Goal: Task Accomplishment & Management: Use online tool/utility

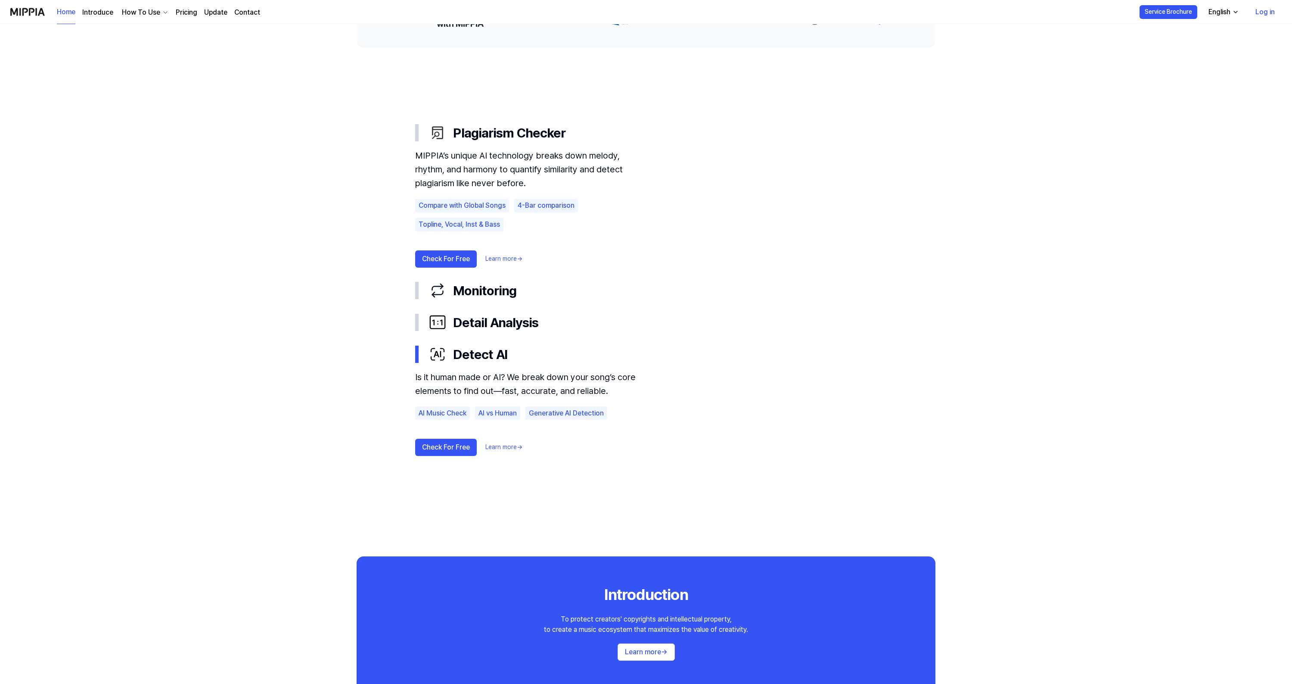
scroll to position [482, 0]
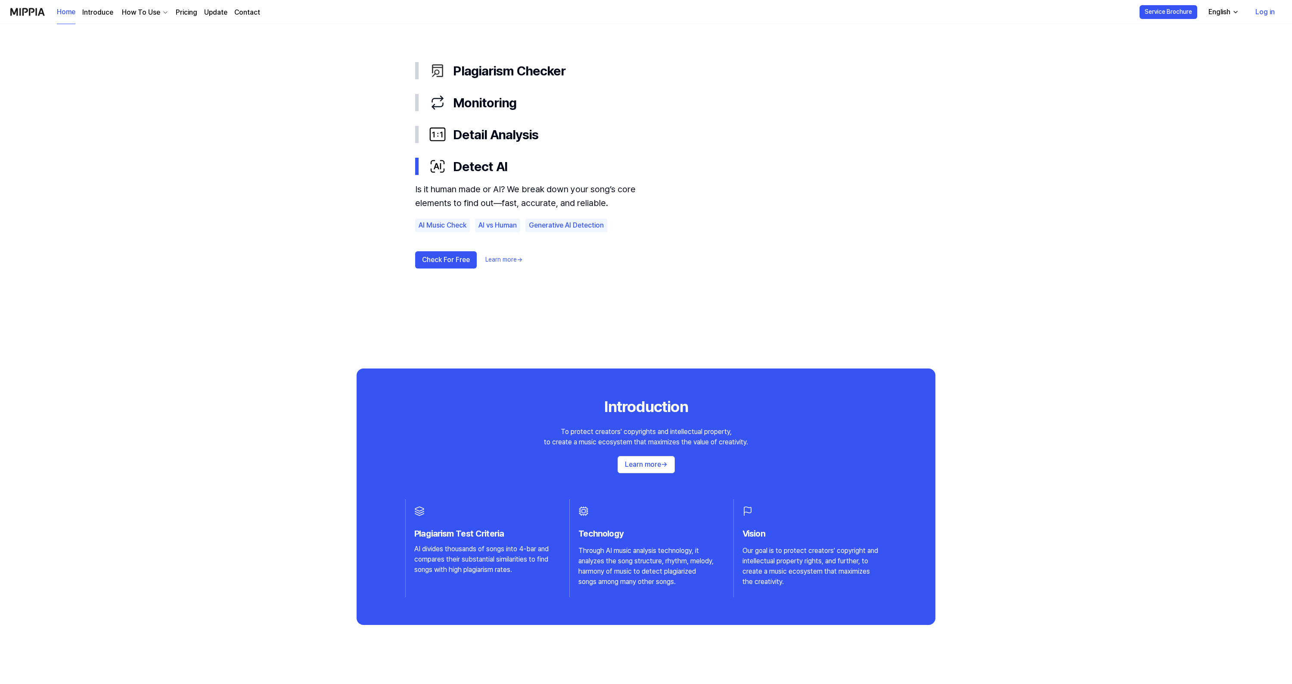
click at [564, 648] on div "AI Music Plagiarism Checker Do you need a plagiarism check before releasing an …" at bounding box center [646, 118] width 620 height 1152
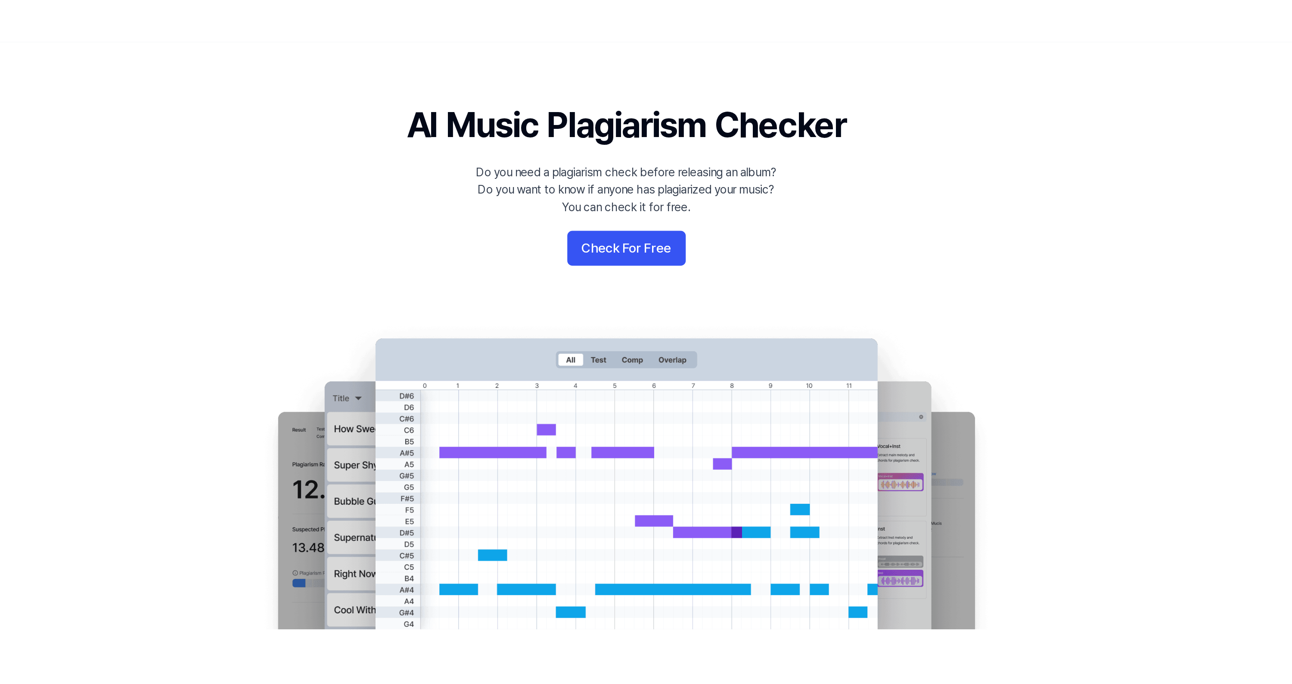
scroll to position [0, 0]
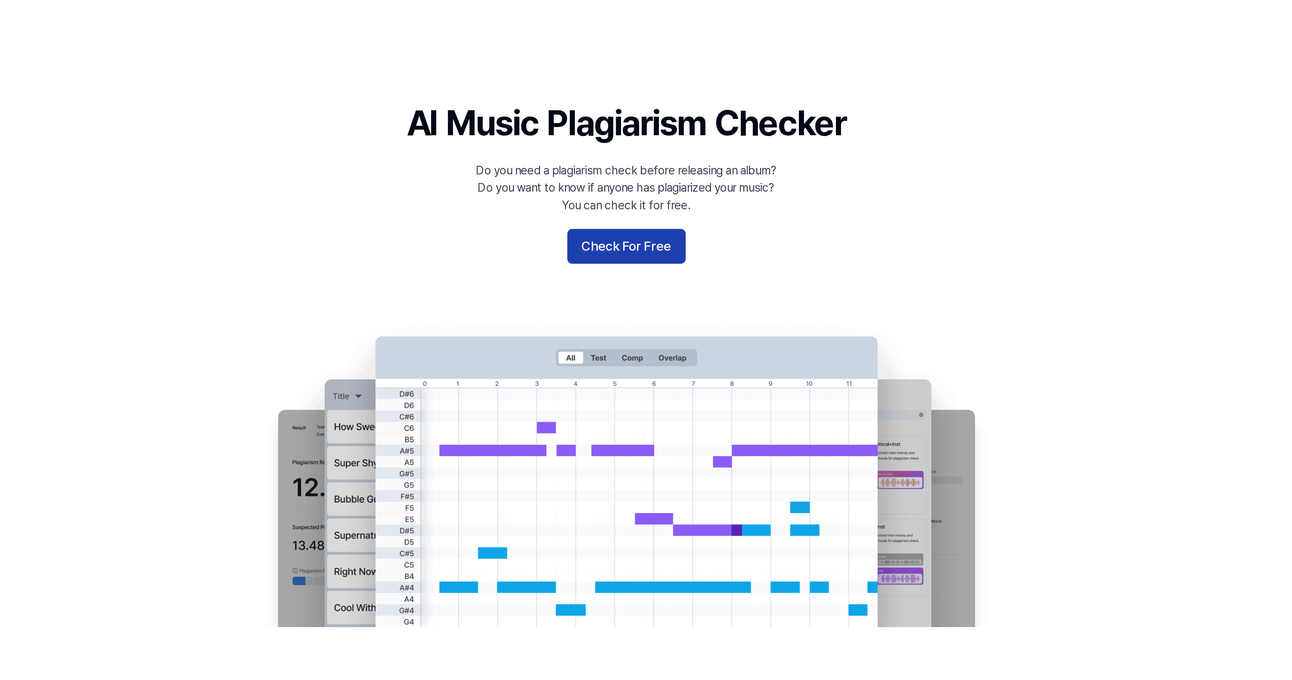
click at [611, 152] on button "Check For Free" at bounding box center [646, 146] width 70 height 21
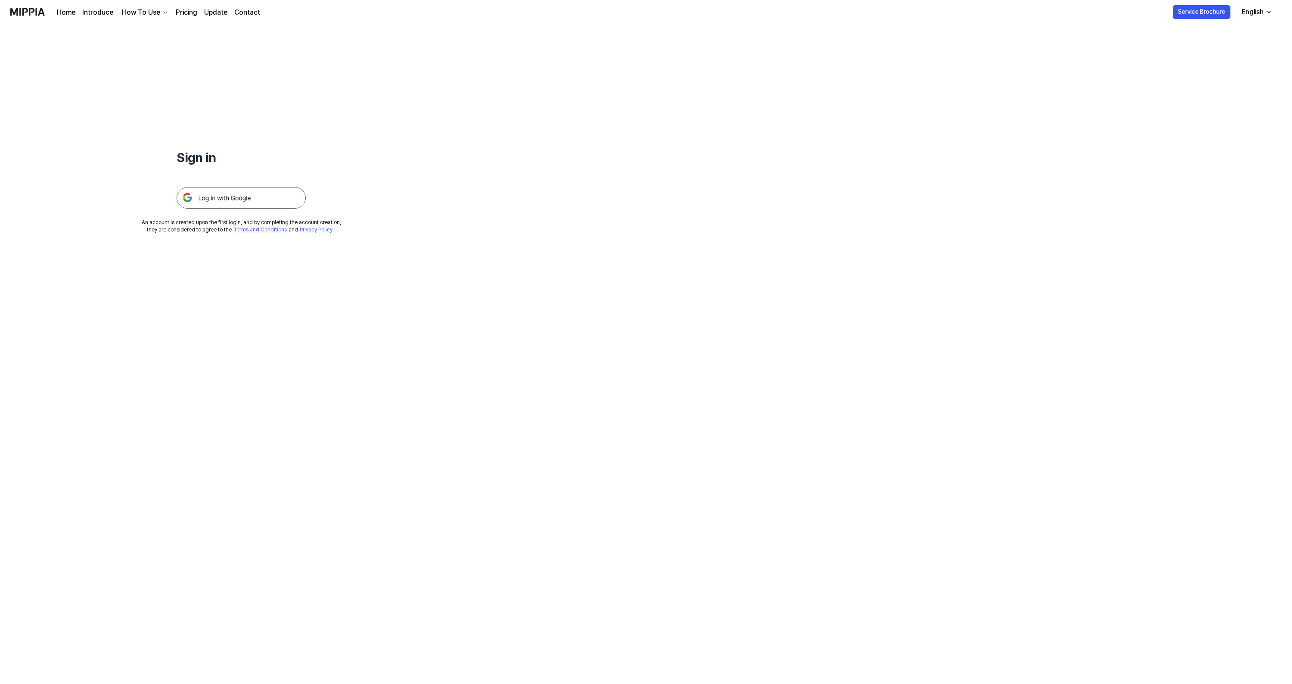
click at [232, 199] on img at bounding box center [241, 198] width 129 height 22
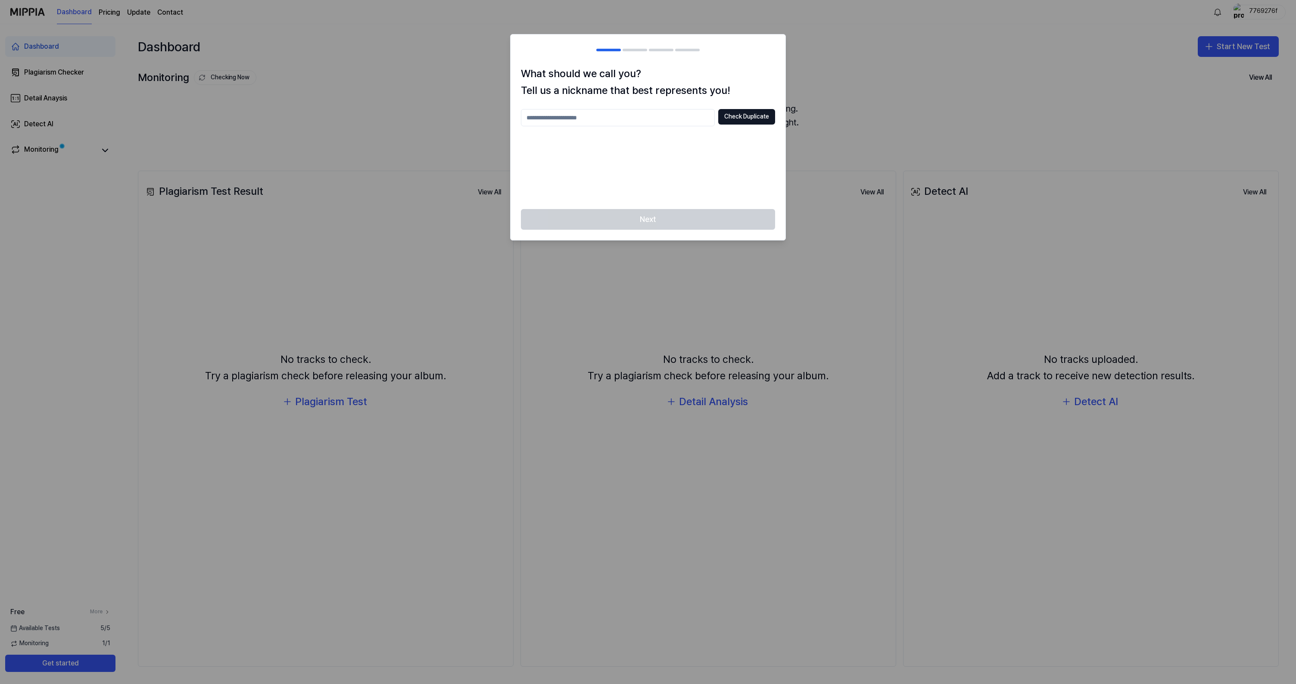
click at [602, 120] on input "text" at bounding box center [618, 117] width 194 height 17
click at [741, 116] on button "Check Duplicate" at bounding box center [746, 117] width 57 height 16
click at [554, 118] on input "****" at bounding box center [618, 117] width 194 height 17
type input "*******"
click at [758, 113] on button "Check Duplicate" at bounding box center [746, 117] width 57 height 16
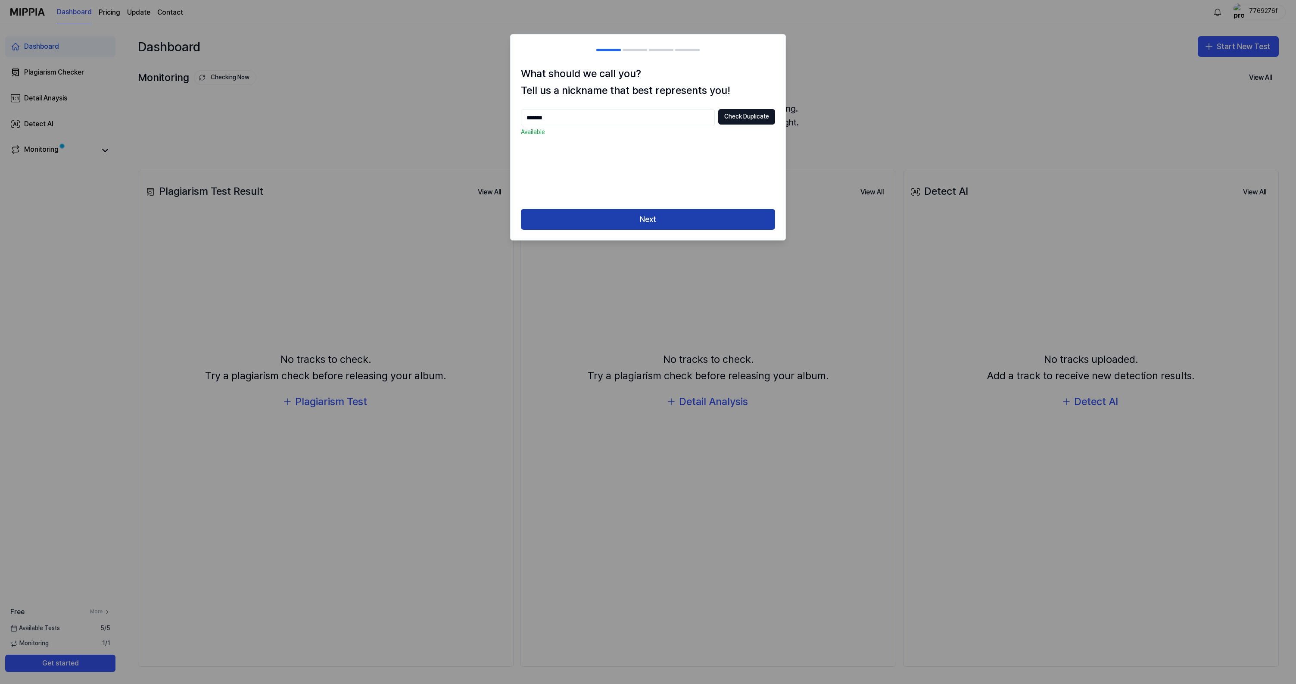
click at [707, 218] on button "Next" at bounding box center [648, 219] width 254 height 21
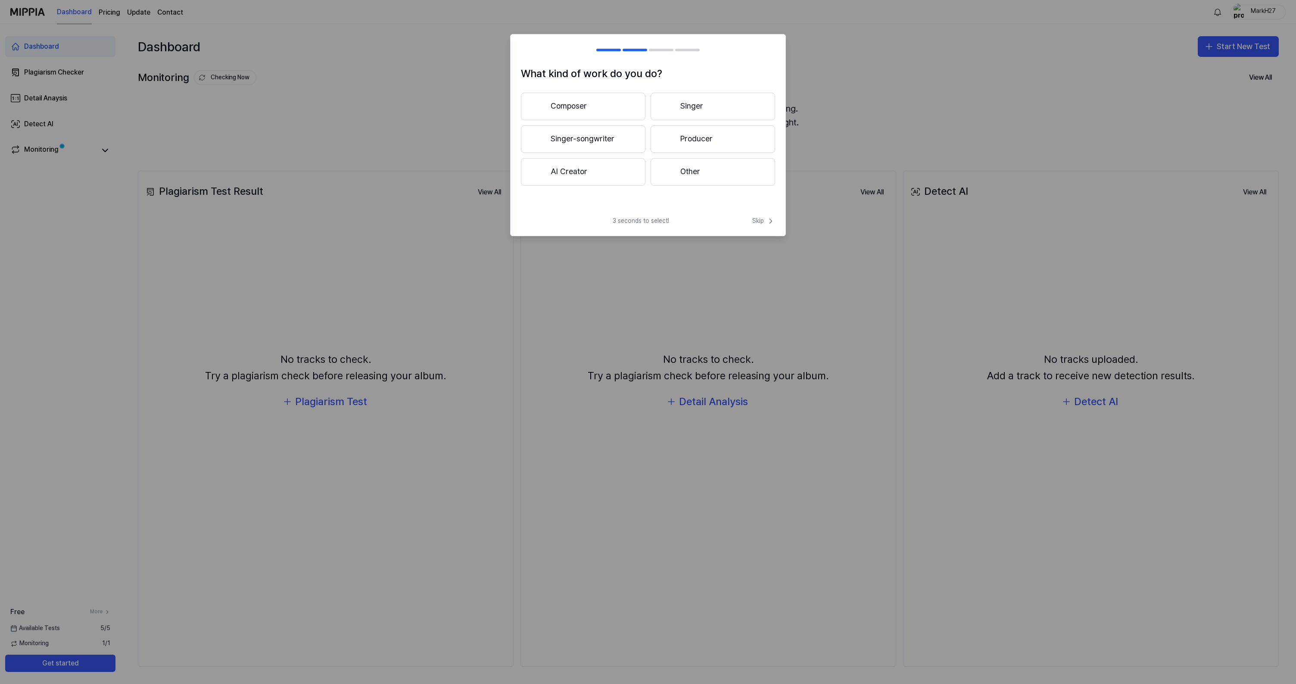
click at [607, 139] on button "Singer-songwriter" at bounding box center [583, 139] width 125 height 28
click at [759, 220] on span "Skip" at bounding box center [763, 221] width 23 height 9
click at [586, 107] on button "Pop" at bounding box center [583, 107] width 124 height 28
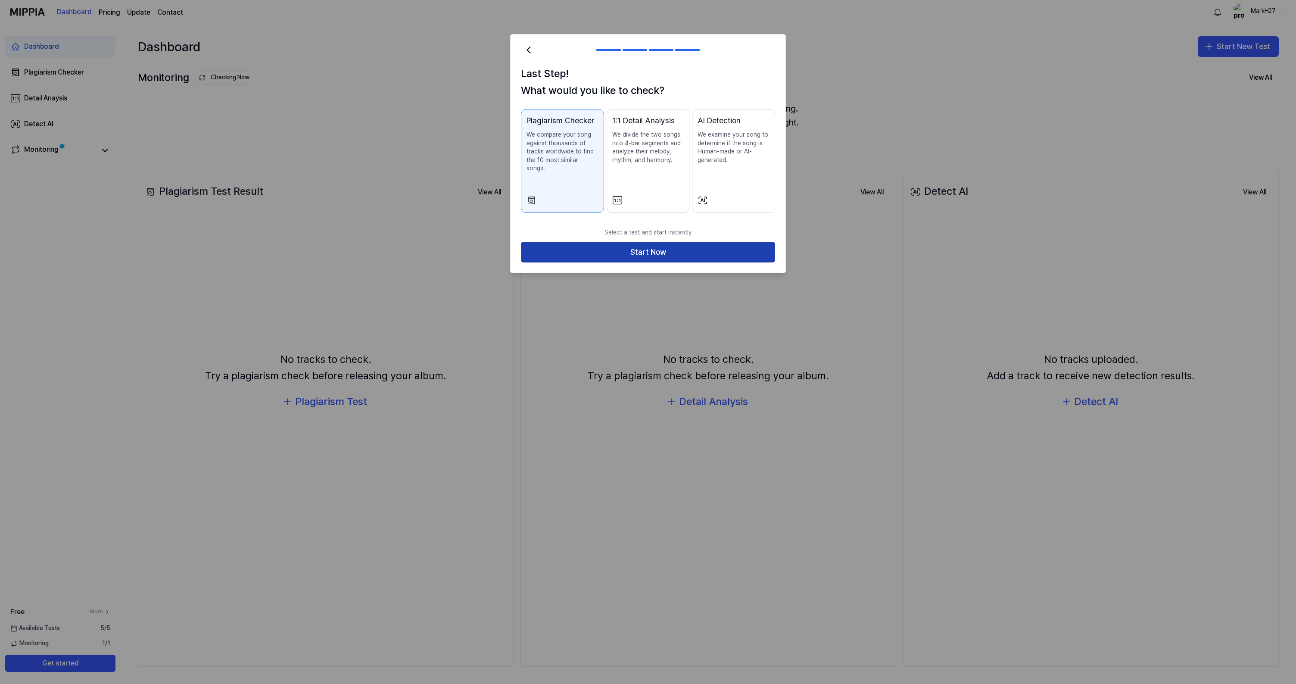
click at [648, 242] on button "Start Now" at bounding box center [648, 252] width 254 height 21
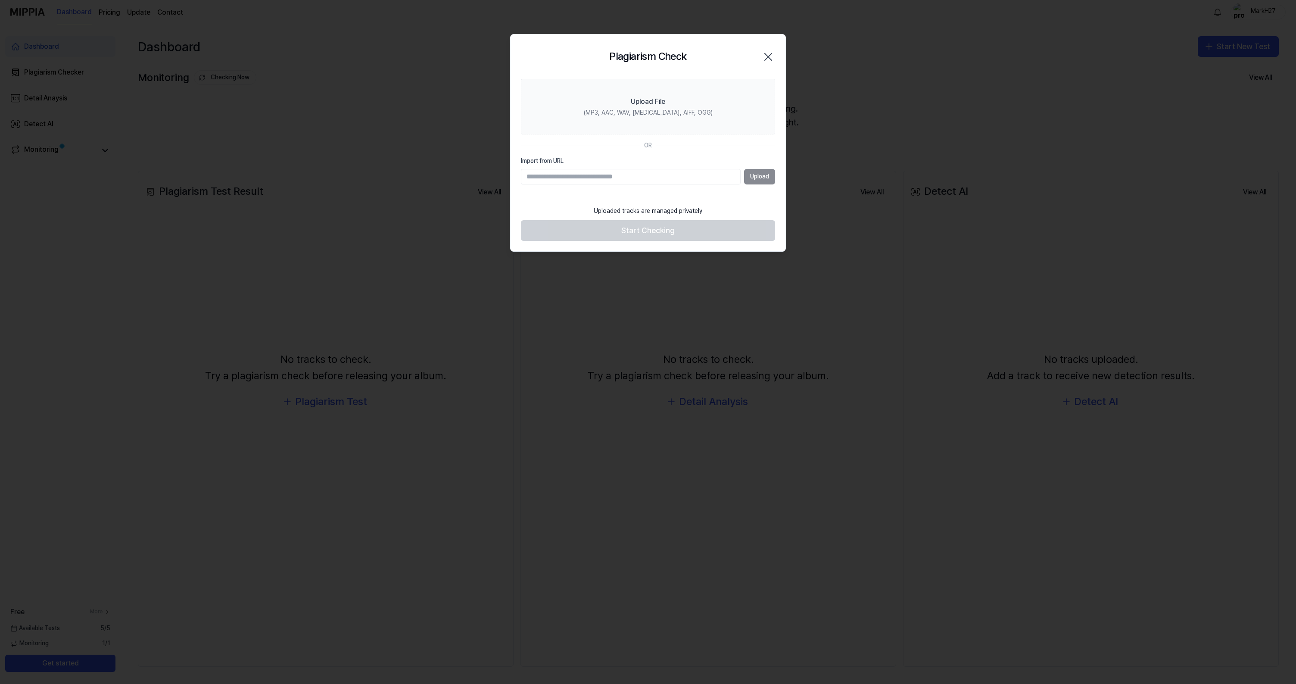
click at [760, 176] on div "Upload" at bounding box center [648, 177] width 254 height 16
click at [650, 103] on div "Upload File" at bounding box center [648, 101] width 34 height 10
click at [0, 0] on input "Upload File (MP3, AAC, WAV, FLAC, AIFF, OGG)" at bounding box center [0, 0] width 0 height 0
click at [651, 123] on label "Upload File (MP3, AAC, WAV, FLAC, AIFF, OGG)" at bounding box center [648, 107] width 254 height 56
click at [0, 0] on input "Upload File (MP3, AAC, WAV, FLAC, AIFF, OGG)" at bounding box center [0, 0] width 0 height 0
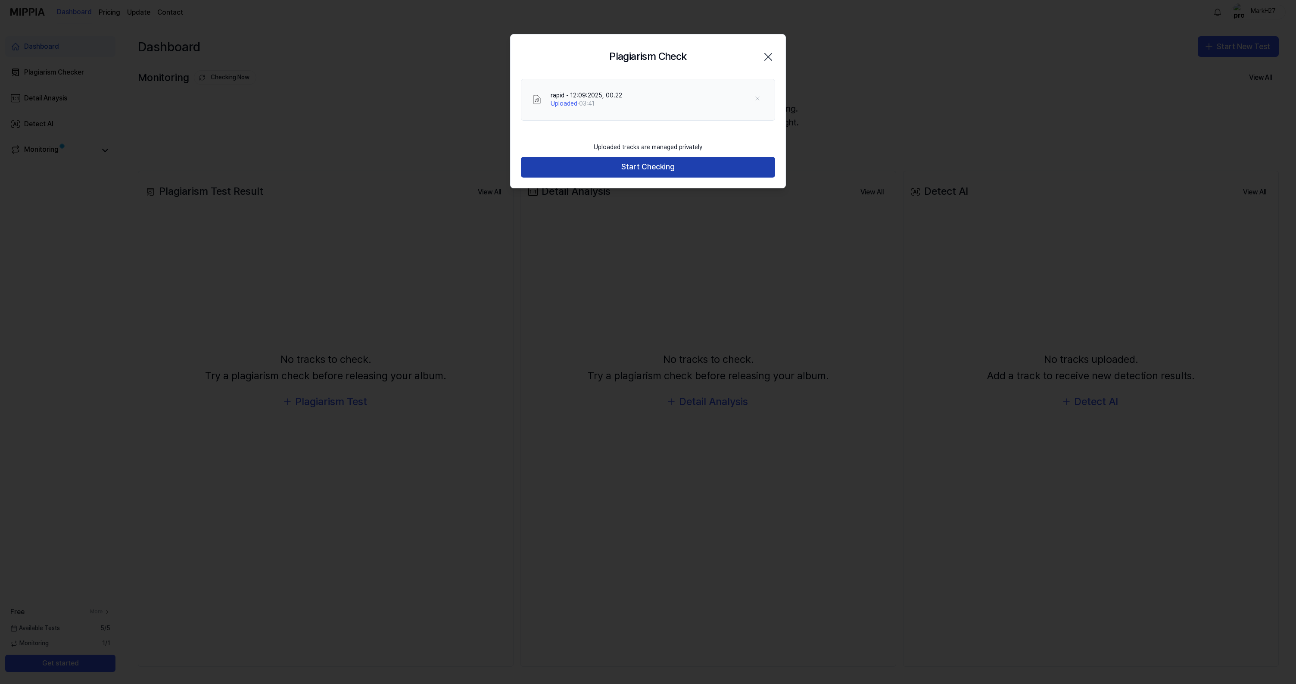
click at [699, 163] on button "Start Checking" at bounding box center [648, 167] width 254 height 21
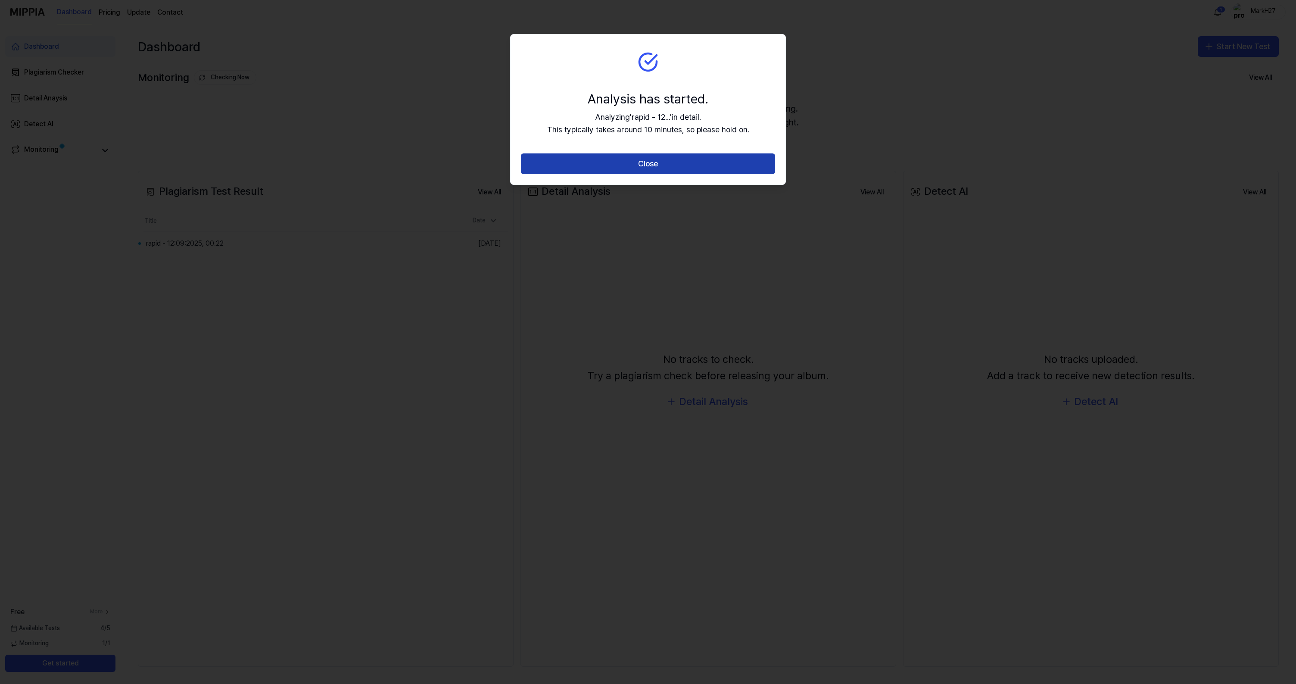
click at [667, 166] on button "Close" at bounding box center [648, 163] width 254 height 21
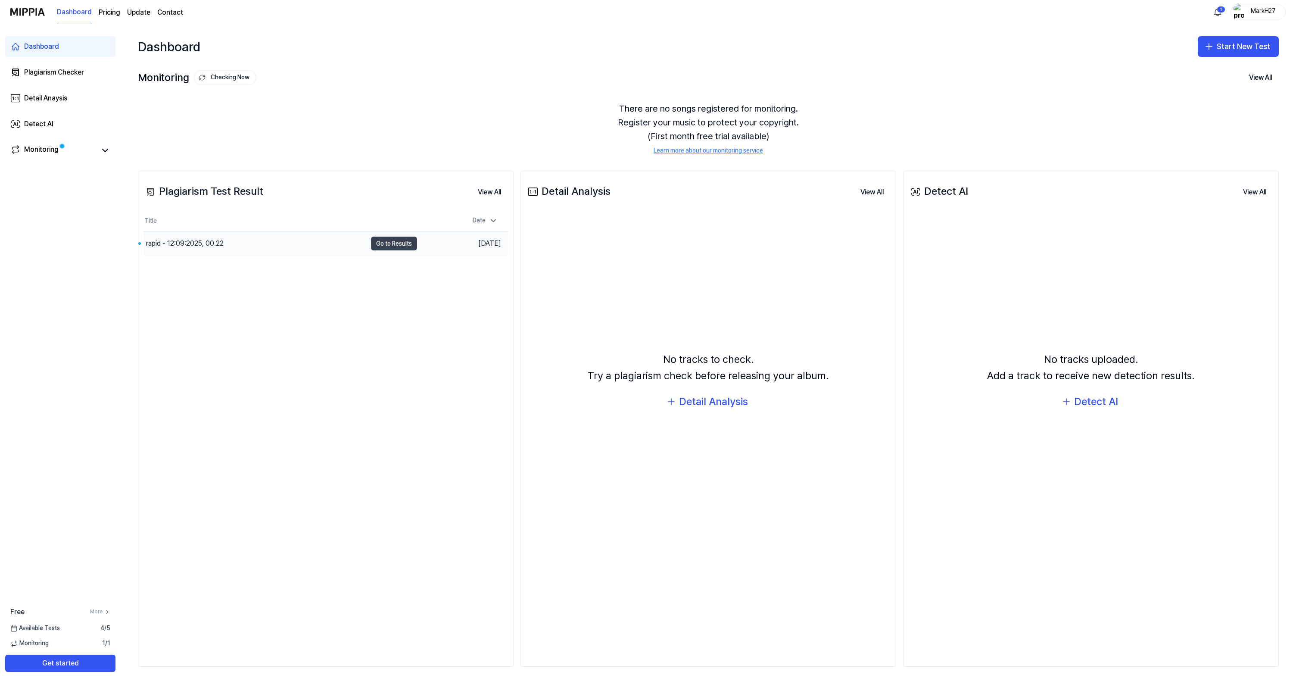
click at [396, 245] on button "Go to Results" at bounding box center [394, 244] width 46 height 14
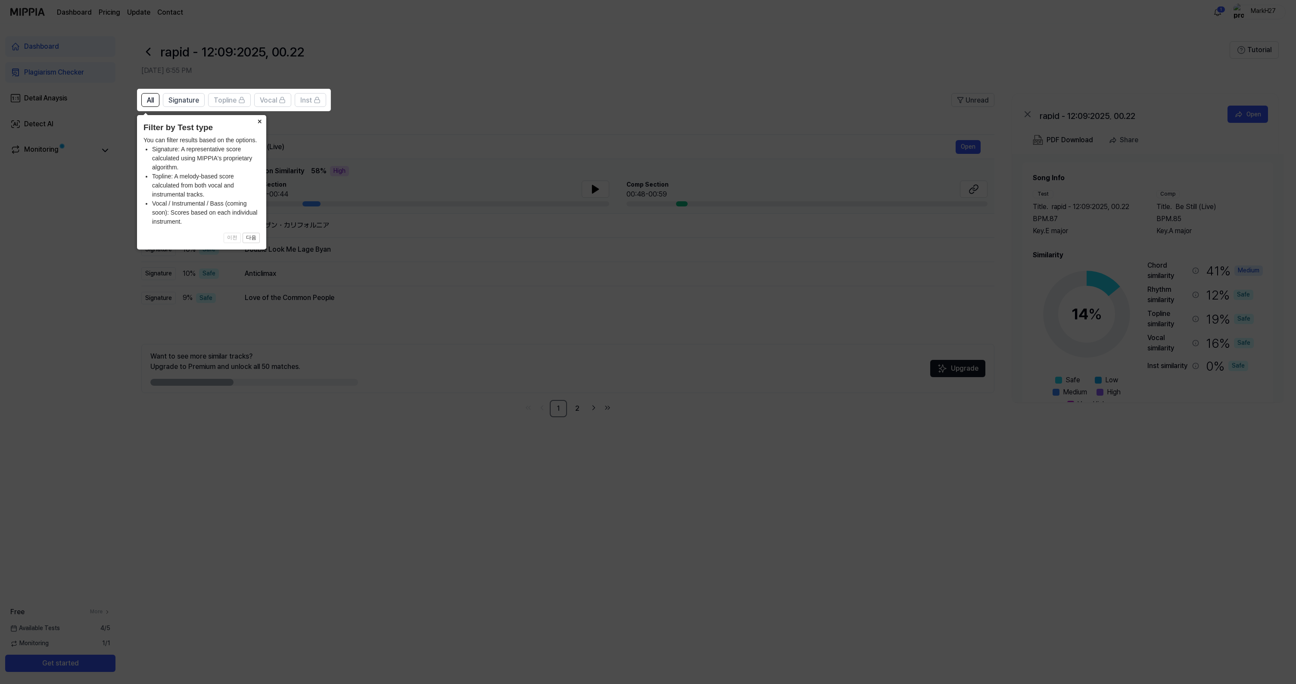
click at [259, 119] on button "×" at bounding box center [259, 121] width 14 height 12
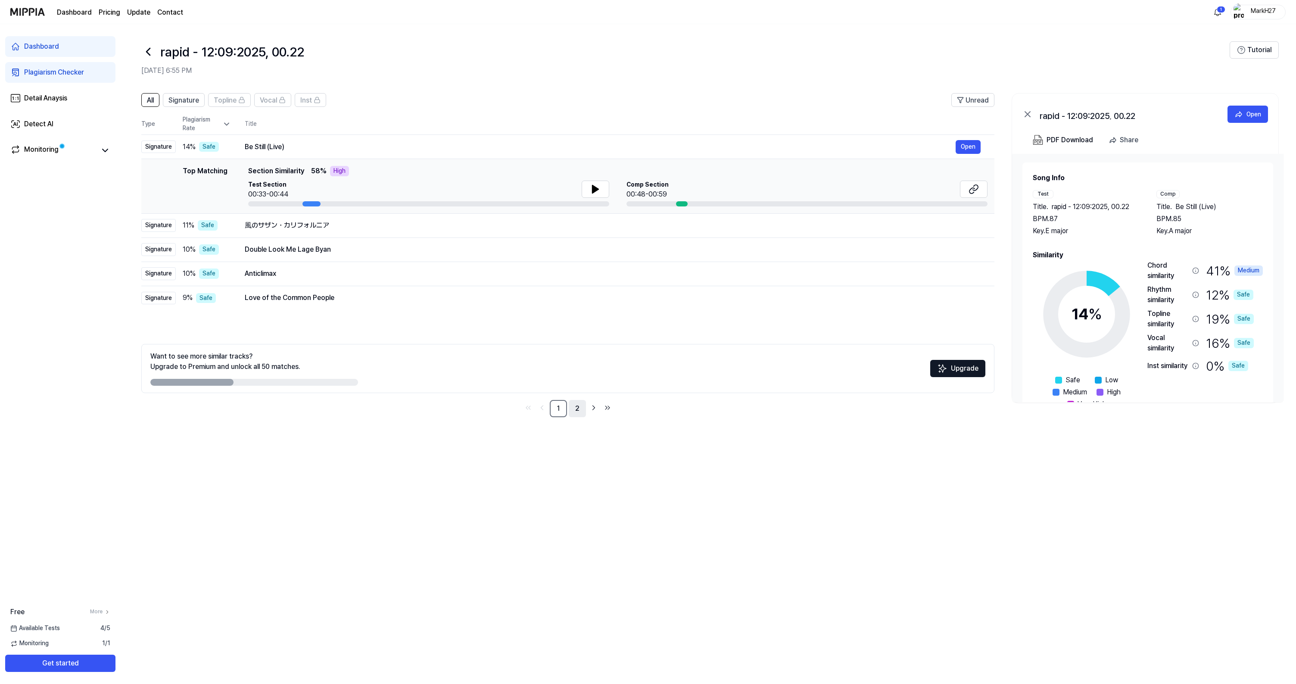
click at [579, 408] on link "2" at bounding box center [577, 408] width 17 height 17
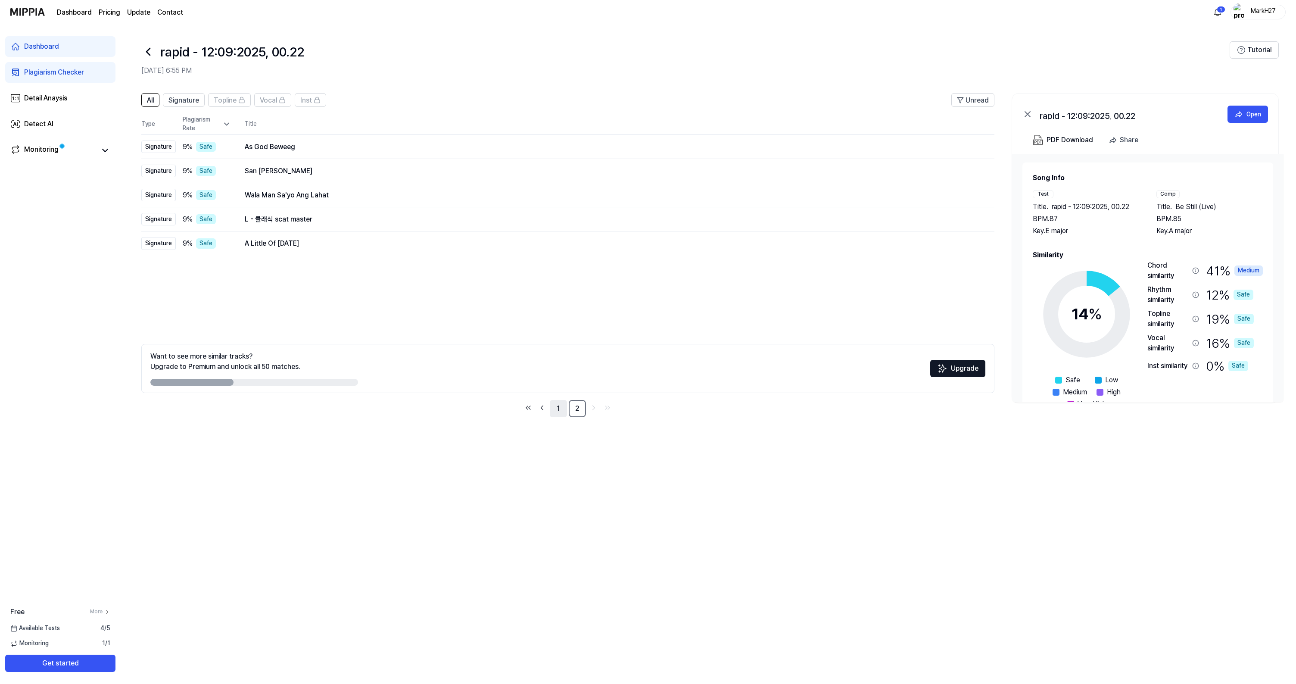
click at [557, 408] on link "1" at bounding box center [558, 408] width 17 height 17
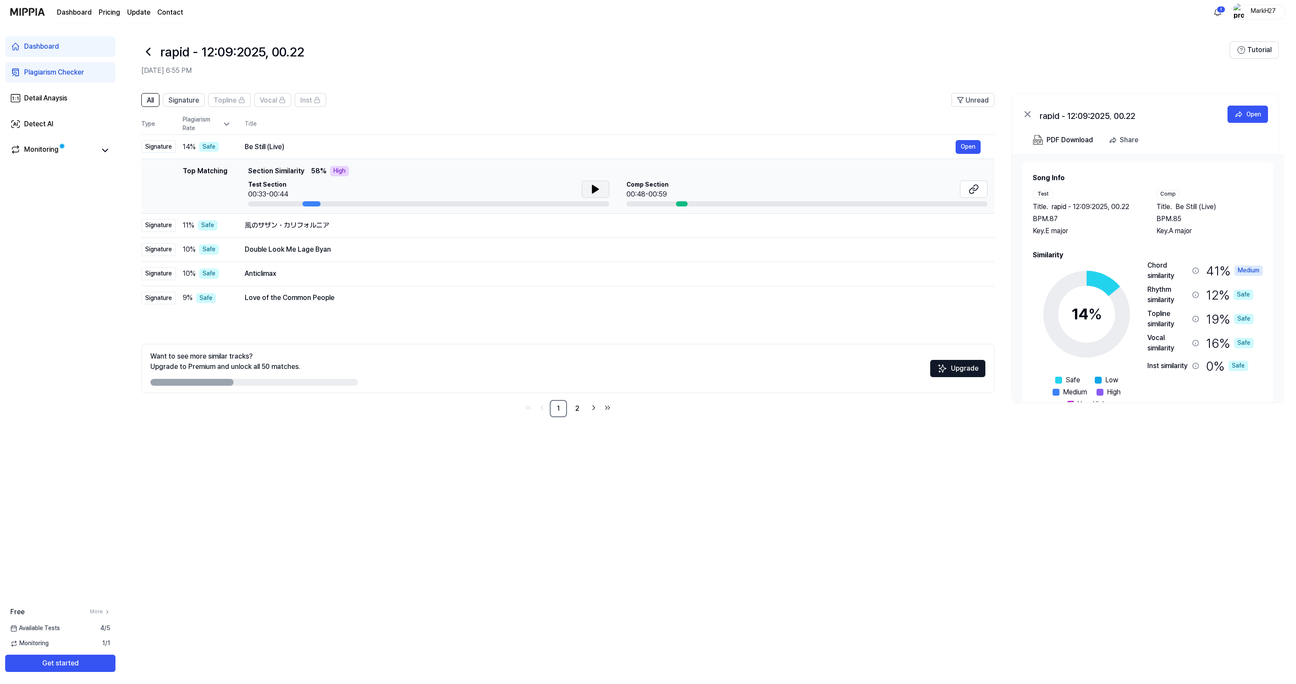
click at [594, 189] on icon at bounding box center [595, 189] width 6 height 8
click at [594, 187] on icon at bounding box center [594, 189] width 2 height 7
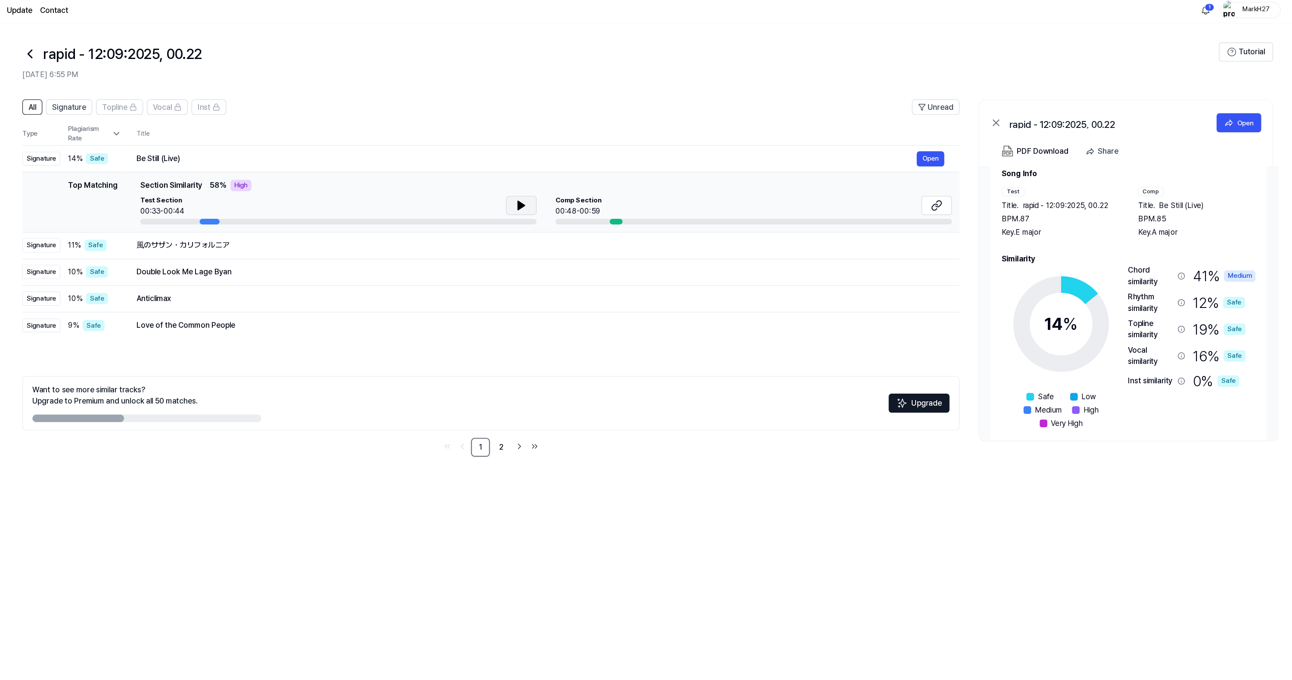
scroll to position [18, 0]
click at [1144, 245] on div "Chord similarity" at bounding box center [1164, 253] width 41 height 21
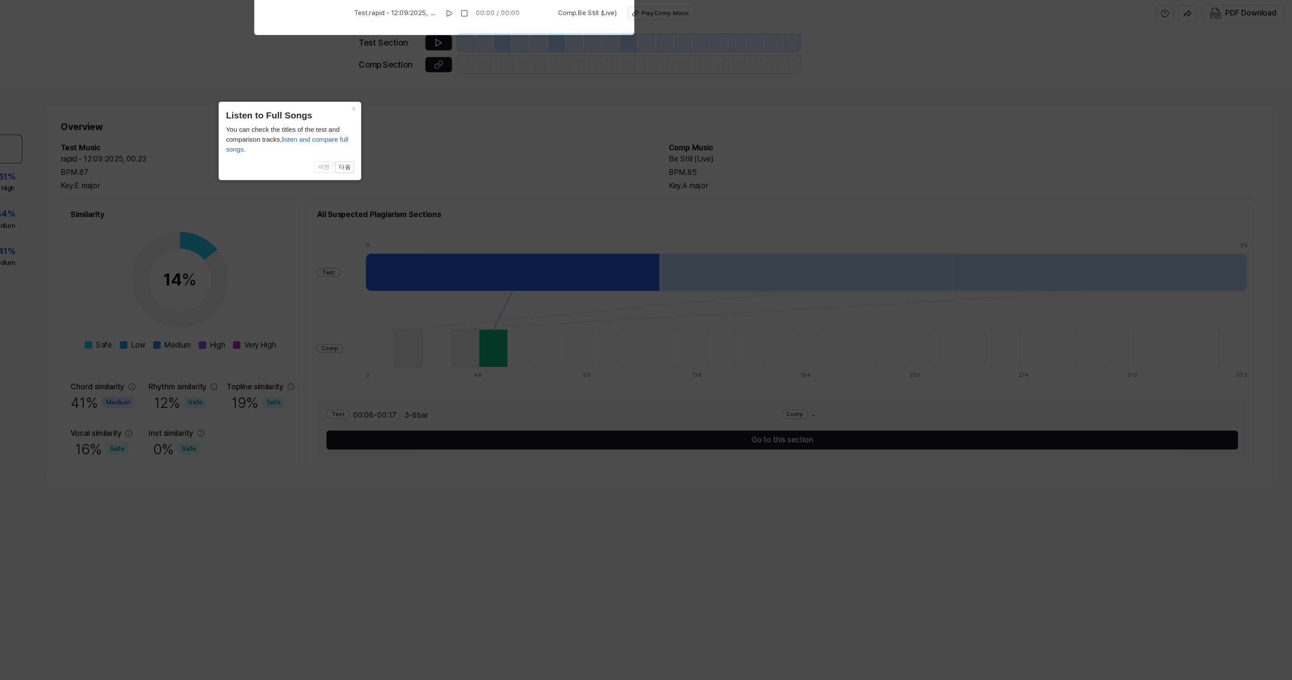
scroll to position [0, 0]
click at [435, 96] on button "×" at bounding box center [442, 98] width 14 height 12
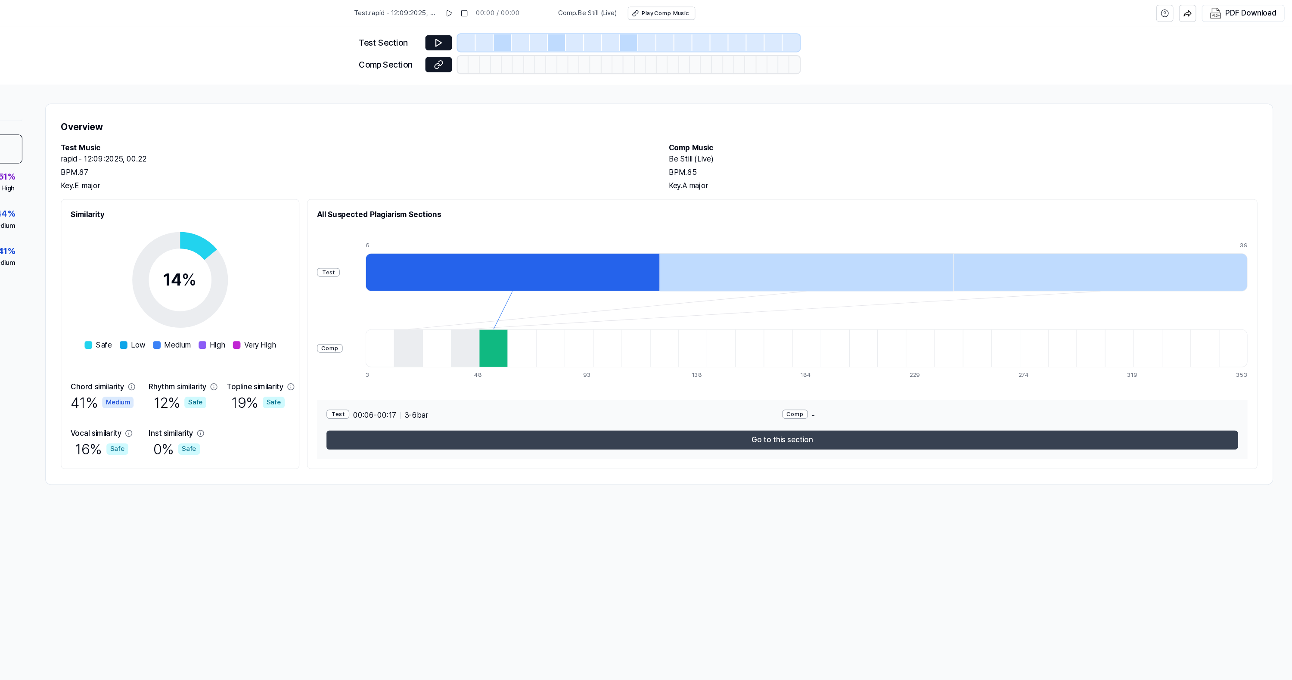
click at [417, 404] on button "Go to this section" at bounding box center [830, 398] width 826 height 17
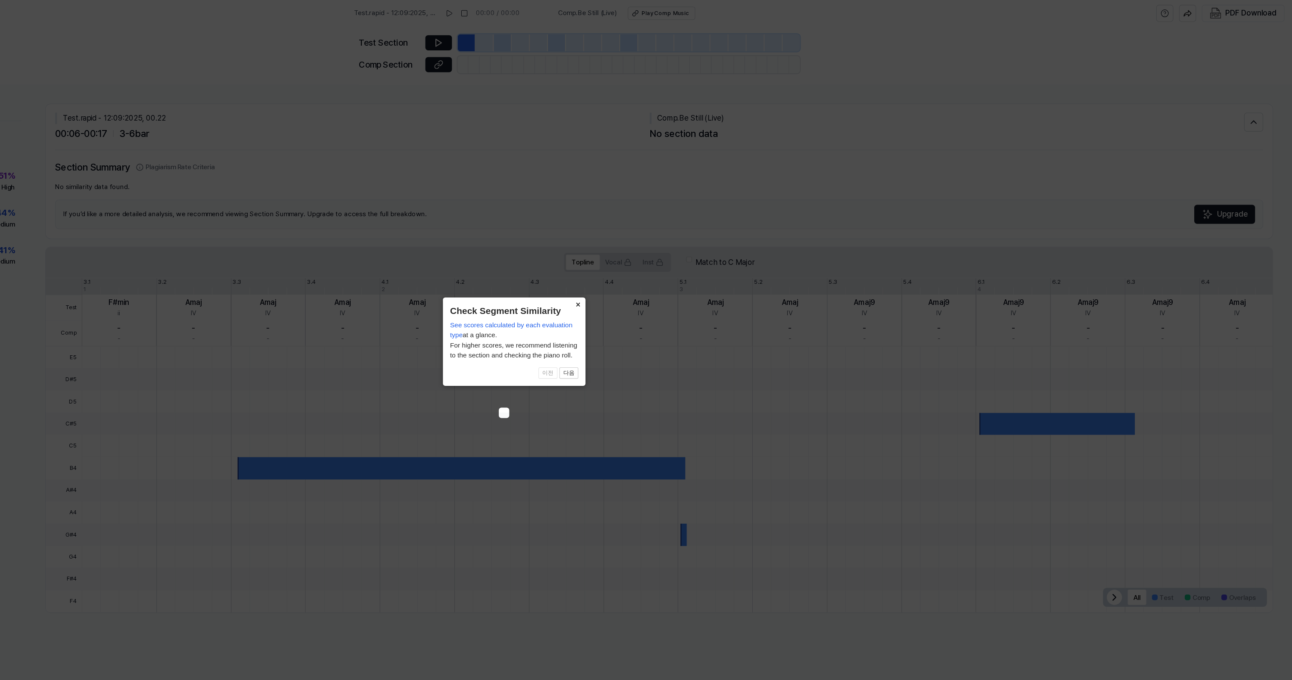
click at [638, 275] on button "×" at bounding box center [645, 276] width 14 height 12
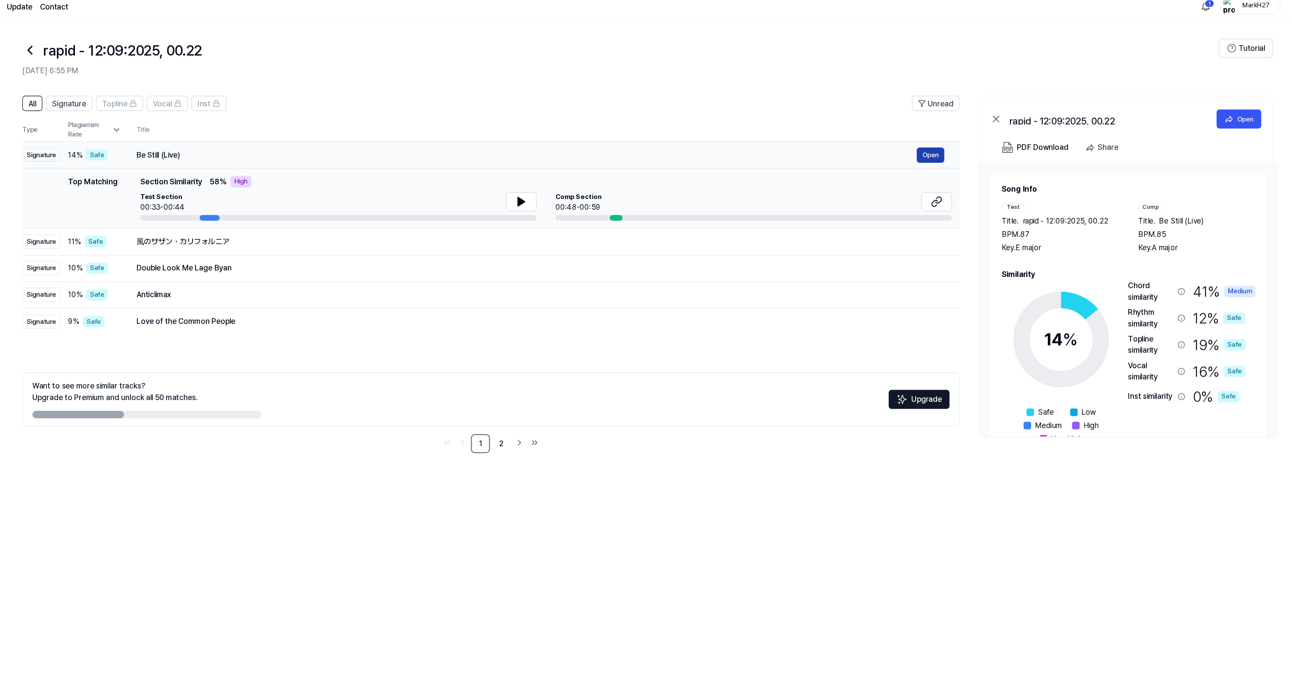
click at [952, 140] on button "Open" at bounding box center [964, 147] width 25 height 14
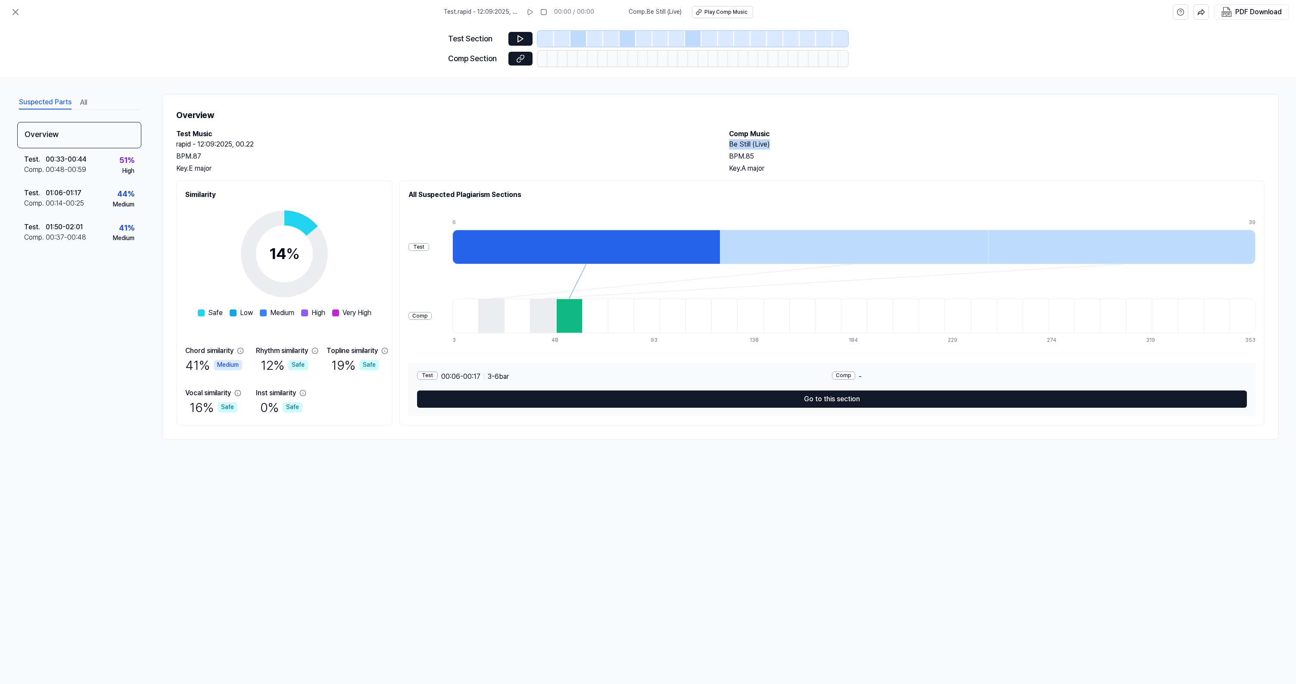
drag, startPoint x: 771, startPoint y: 146, endPoint x: 728, endPoint y: 146, distance: 43.1
click at [728, 146] on div "Test Music rapid - 12:09:2025, 00.22 BPM. 87 Key. E major Comp Music Be Still (…" at bounding box center [720, 151] width 1088 height 45
copy h2 "Be Still (Live)"
click at [724, 13] on div "Play Comp Music" at bounding box center [725, 12] width 43 height 7
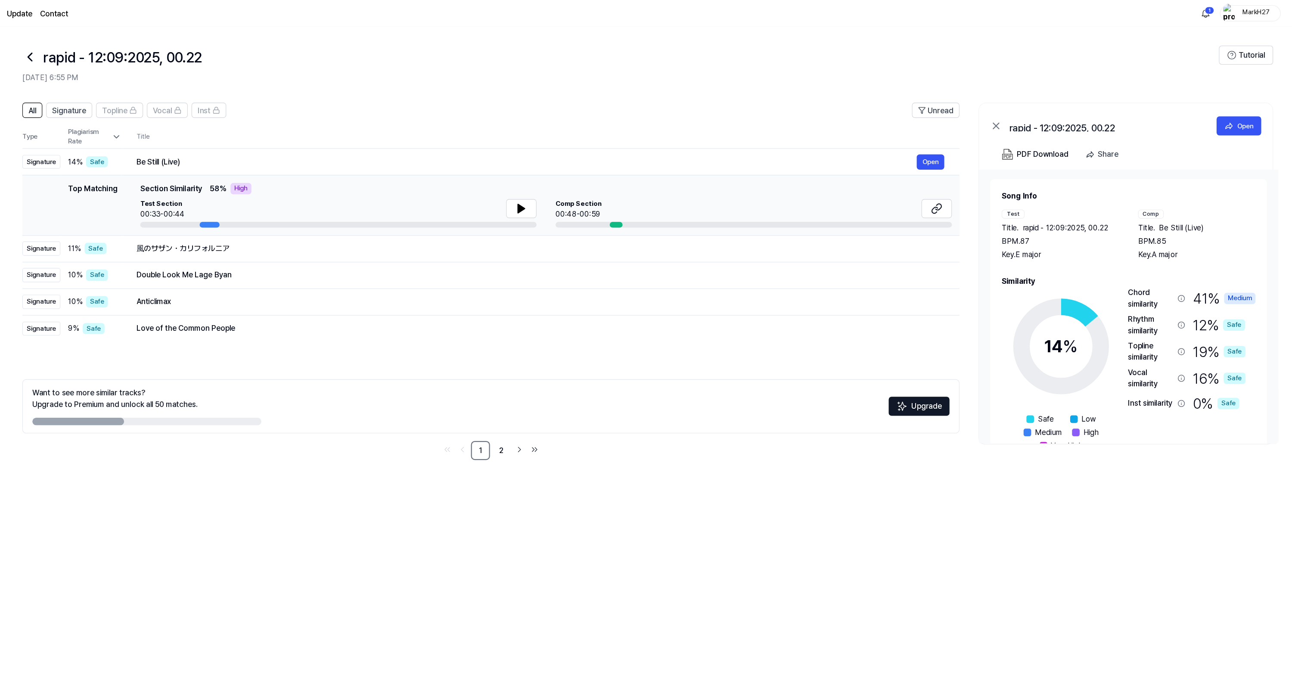
click at [141, 50] on icon at bounding box center [148, 52] width 14 height 14
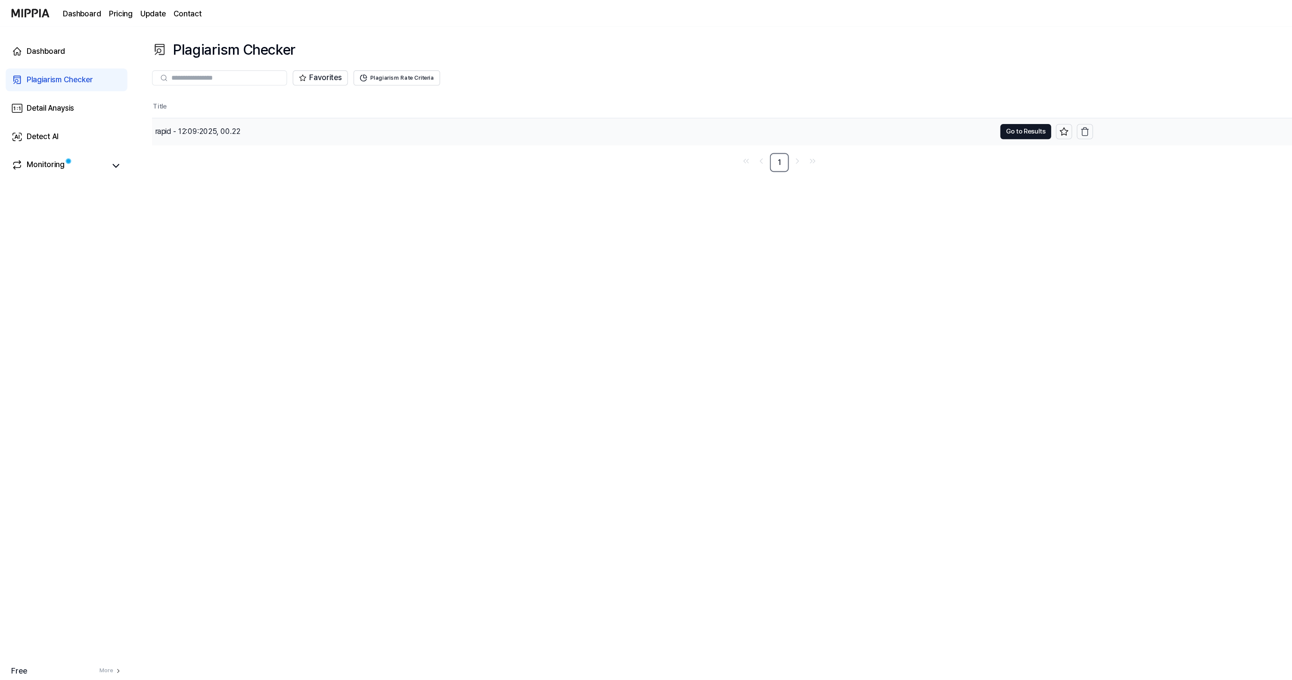
click at [184, 121] on div "rapid - 12:09:2025, 00.22" at bounding box center [179, 119] width 78 height 10
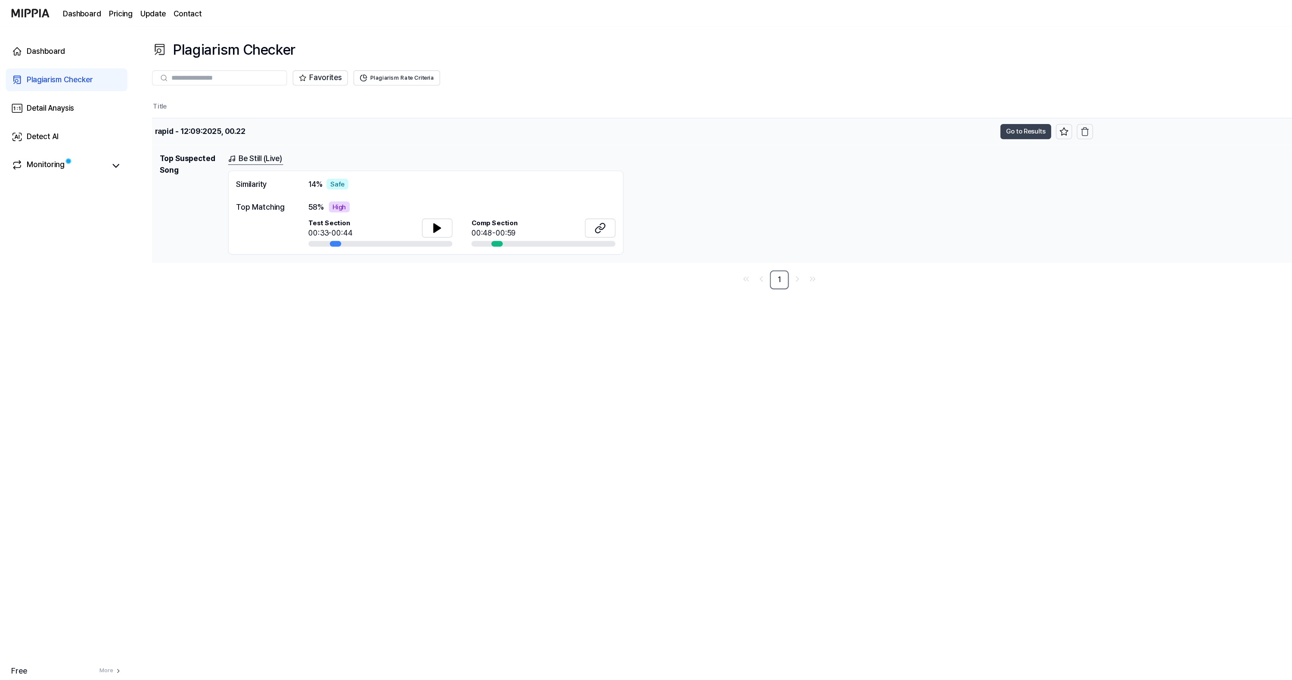
click at [925, 116] on button "Go to Results" at bounding box center [930, 119] width 46 height 14
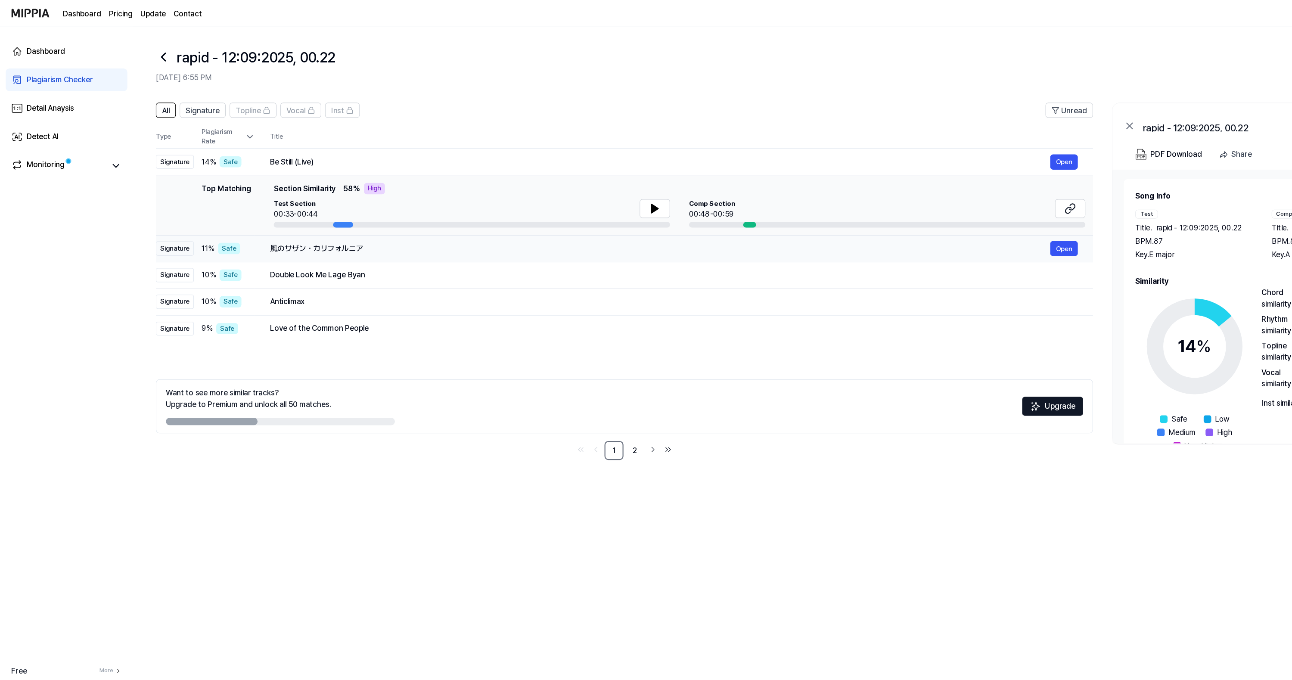
click at [306, 229] on div "風のサザン・カリフォルニア" at bounding box center [598, 225] width 707 height 10
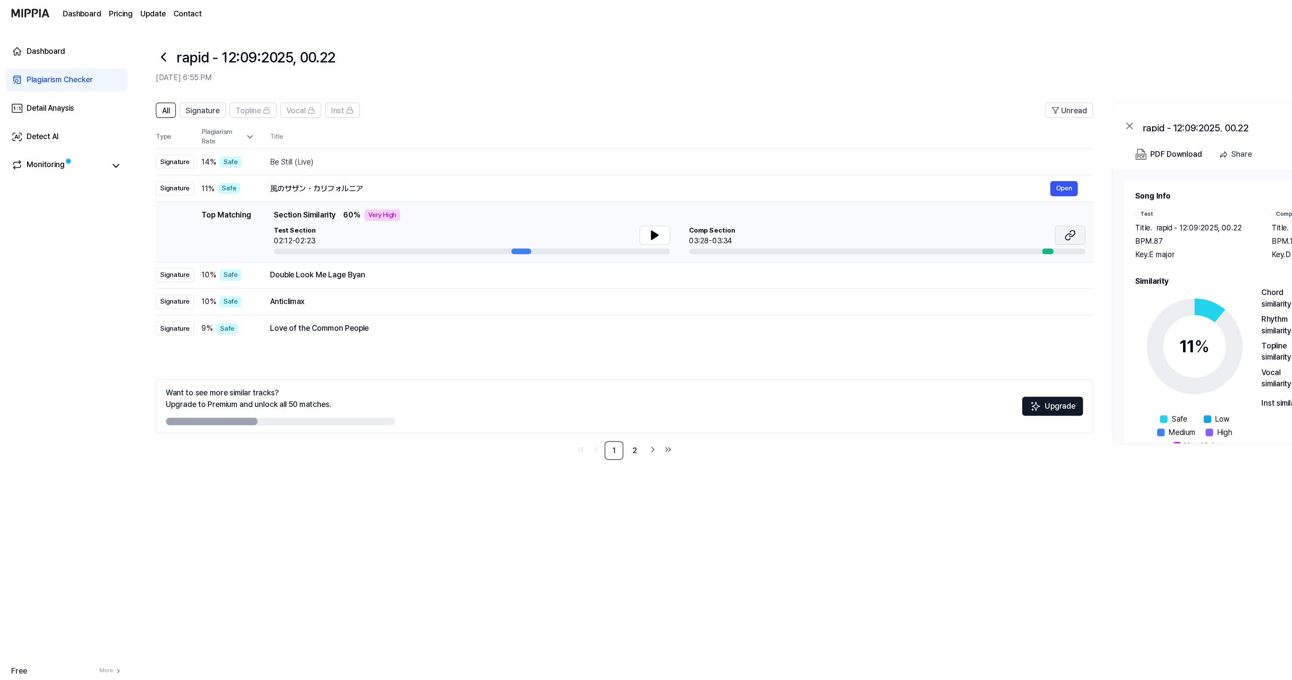
click at [966, 212] on icon at bounding box center [970, 213] width 10 height 10
click at [325, 251] on div "Double Look Me Lage Byan" at bounding box center [598, 249] width 707 height 10
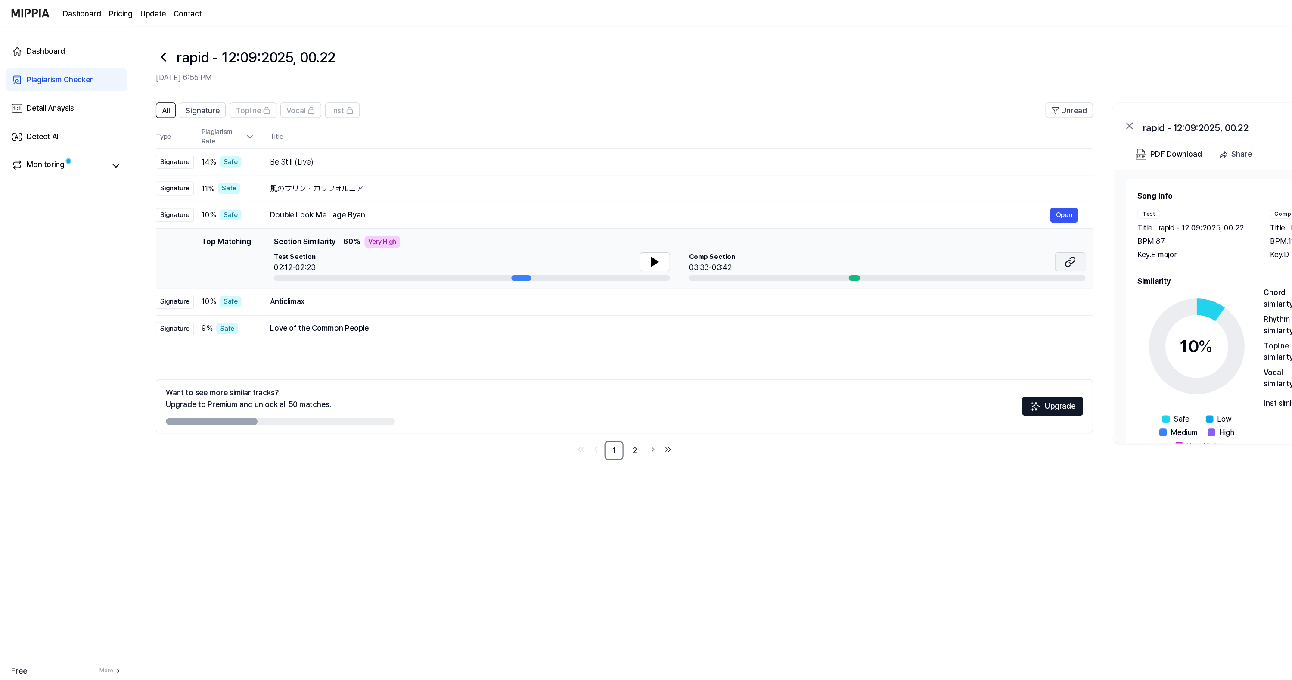
click at [974, 235] on icon at bounding box center [970, 237] width 10 height 10
click at [281, 274] on div "Anticlimax" at bounding box center [598, 273] width 707 height 10
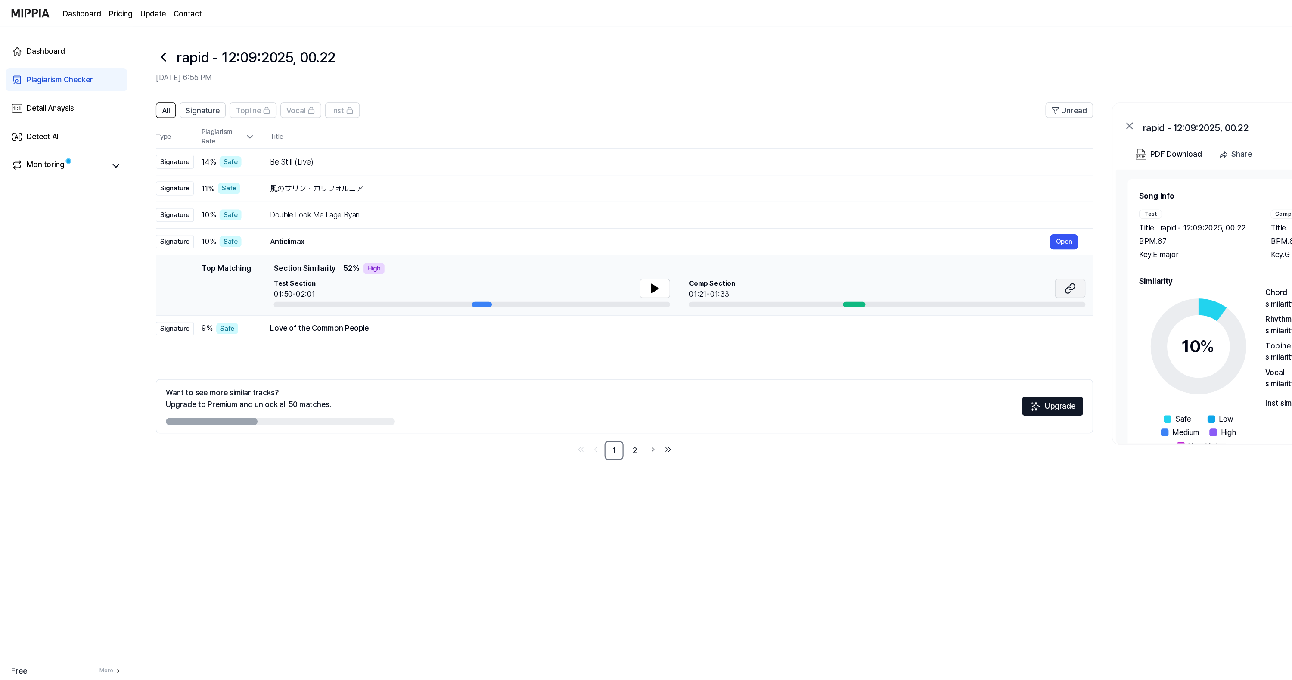
click at [971, 260] on icon at bounding box center [970, 261] width 10 height 10
click at [329, 299] on div "Love of the Common People" at bounding box center [598, 298] width 707 height 10
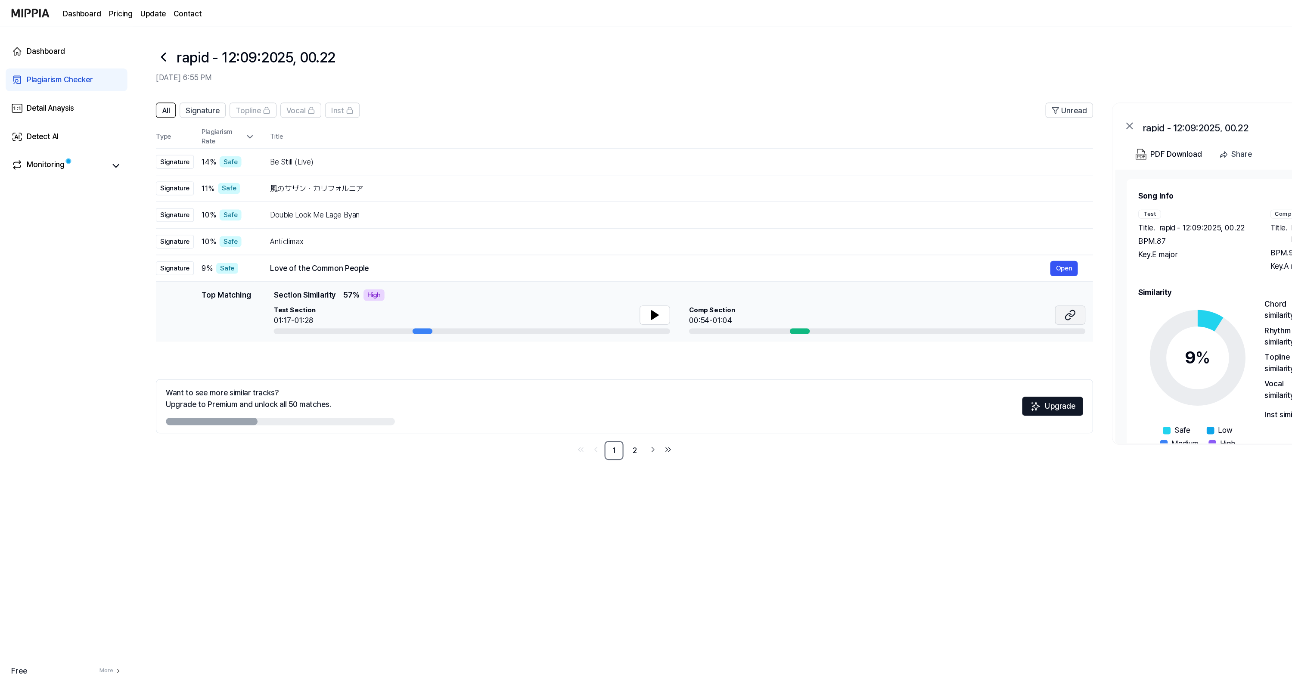
click at [969, 287] on icon at bounding box center [970, 285] width 10 height 10
click at [547, 219] on div "Anticlimax" at bounding box center [598, 219] width 707 height 10
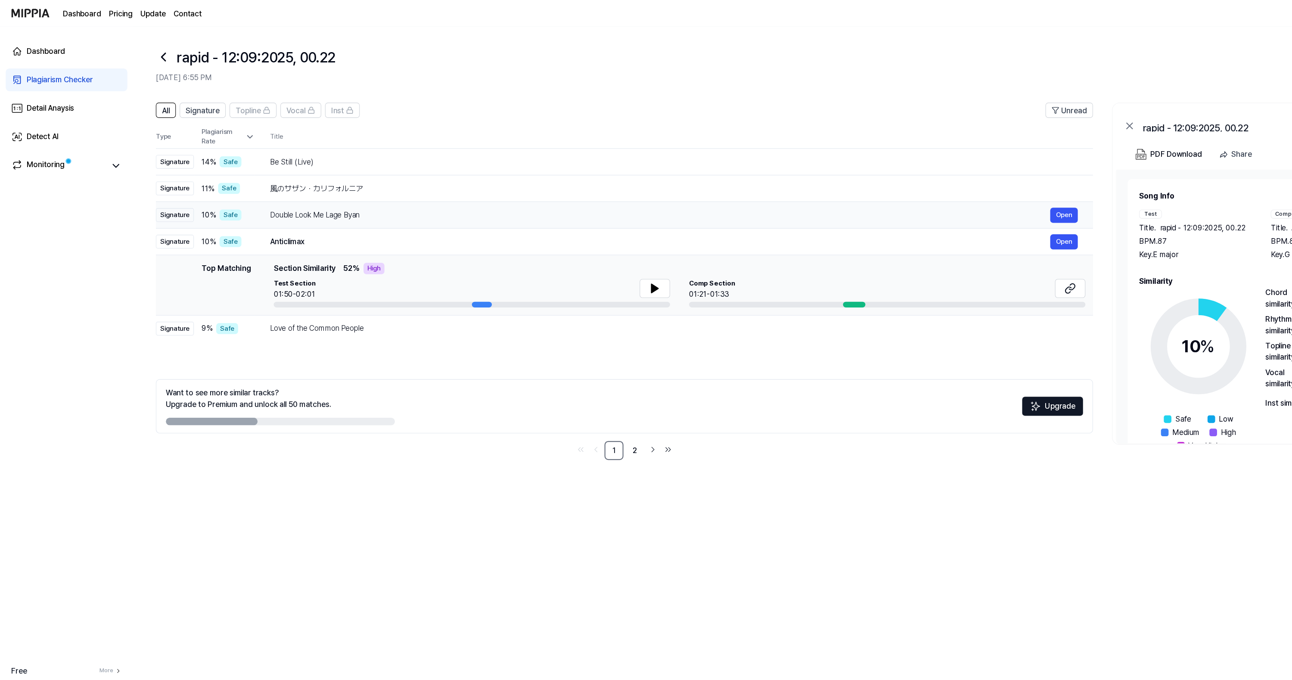
click at [535, 185] on td "Double Look Me Lage Byan Open" at bounding box center [611, 195] width 760 height 24
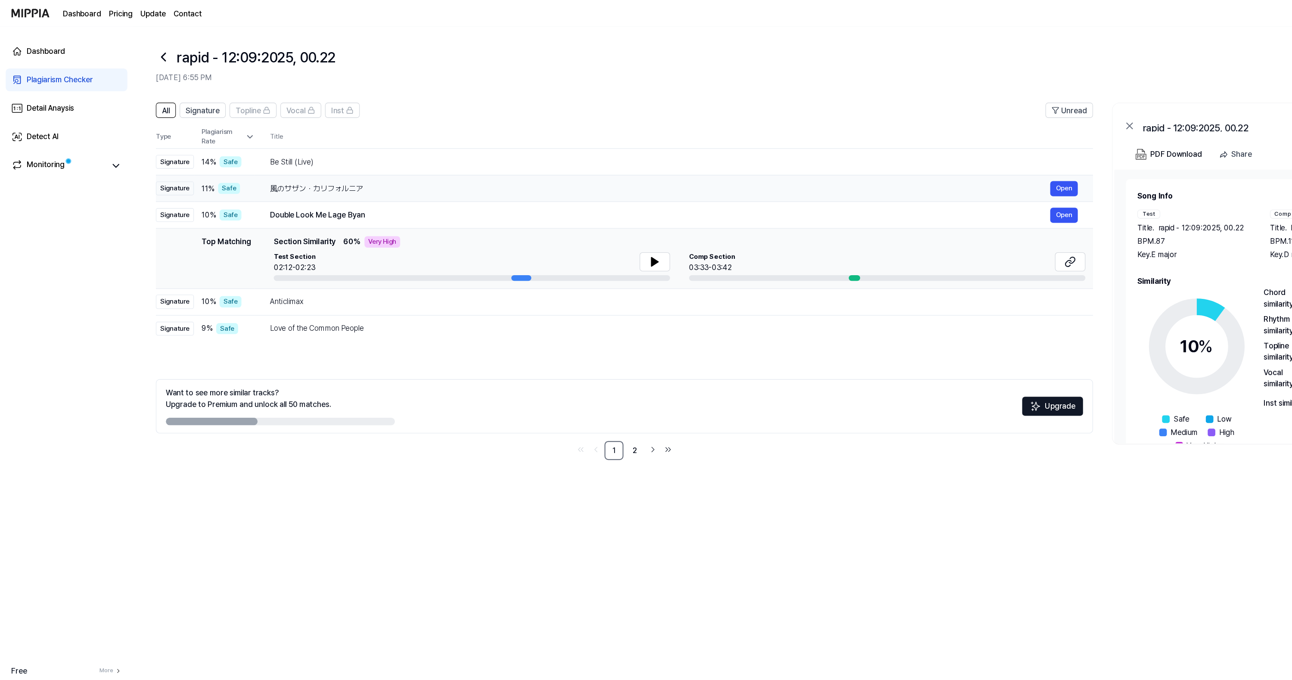
click at [524, 169] on div "風のサザン・カリフォルニア" at bounding box center [598, 171] width 707 height 10
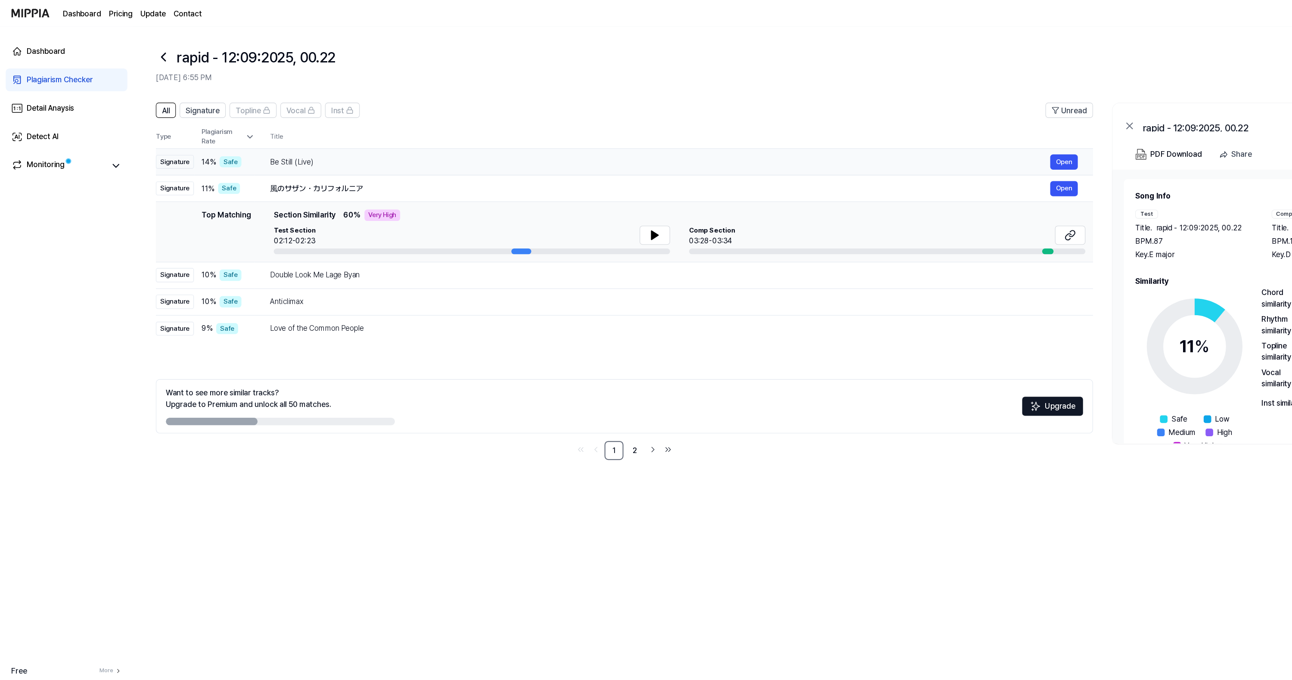
click at [528, 146] on div "Be Still (Live)" at bounding box center [598, 147] width 707 height 10
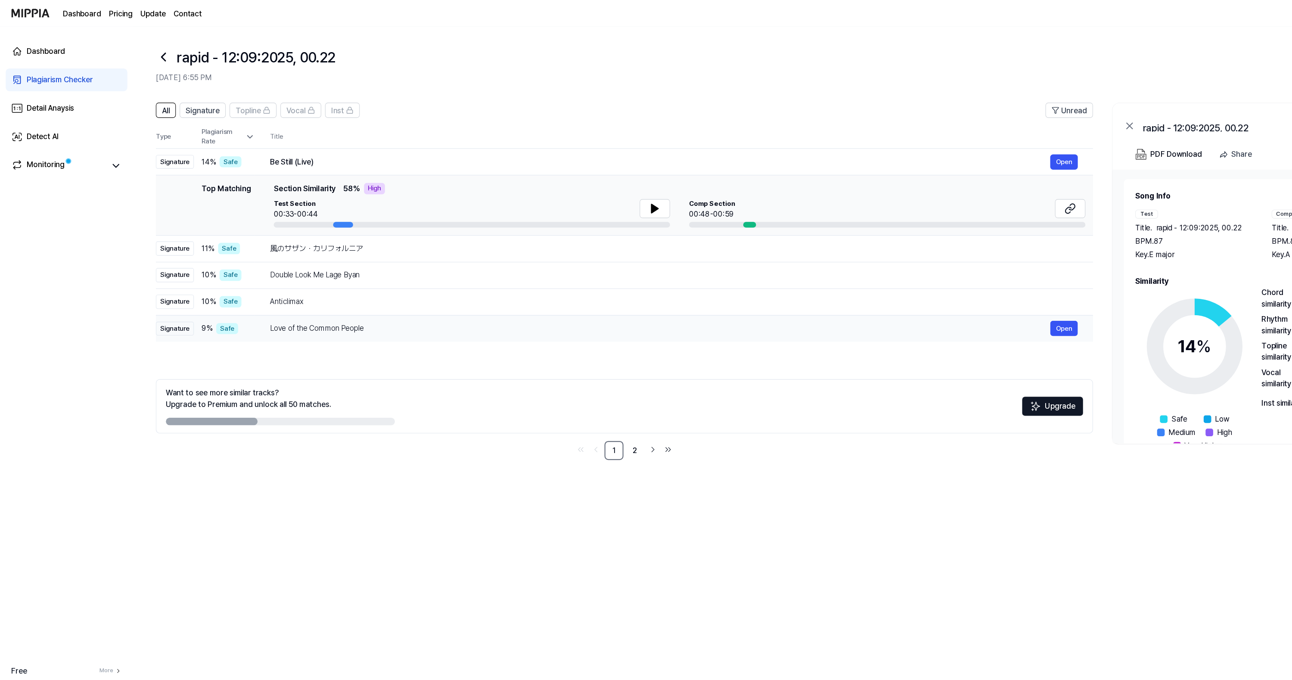
click at [461, 294] on div "Love of the Common People" at bounding box center [598, 298] width 707 height 10
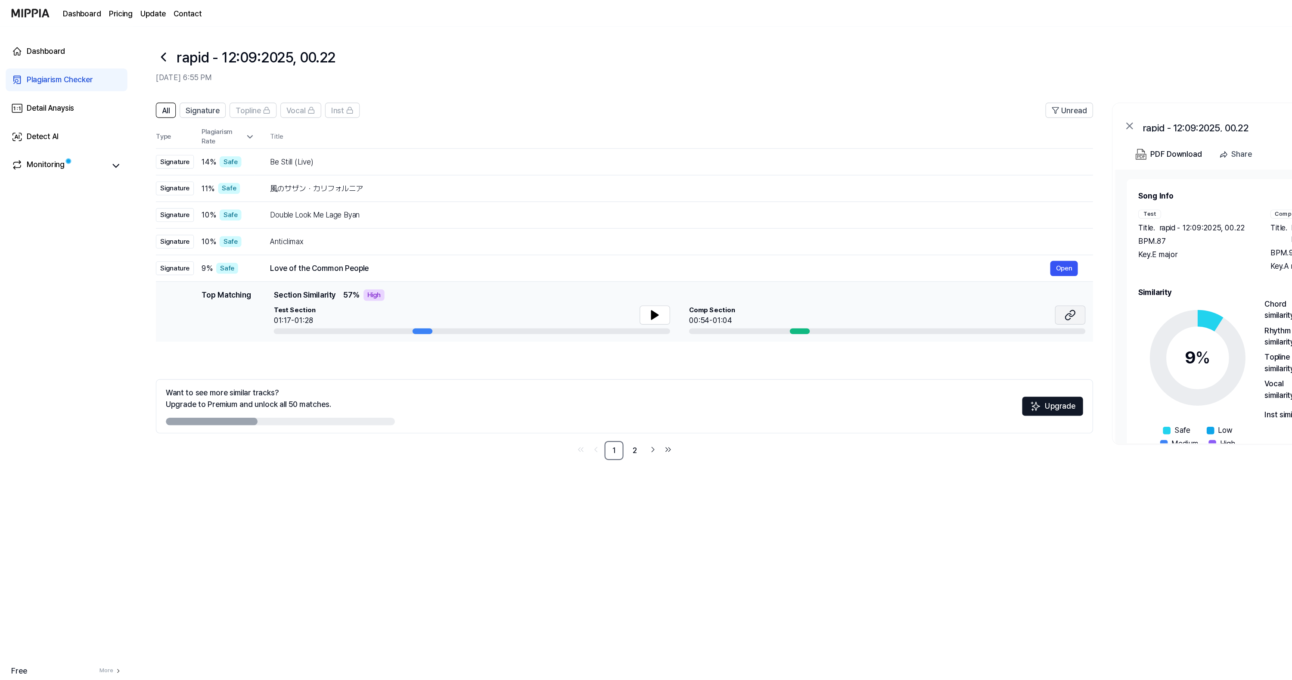
click at [973, 287] on icon at bounding box center [970, 285] width 10 height 10
click at [54, 96] on div "Detail Anaysis" at bounding box center [45, 98] width 43 height 10
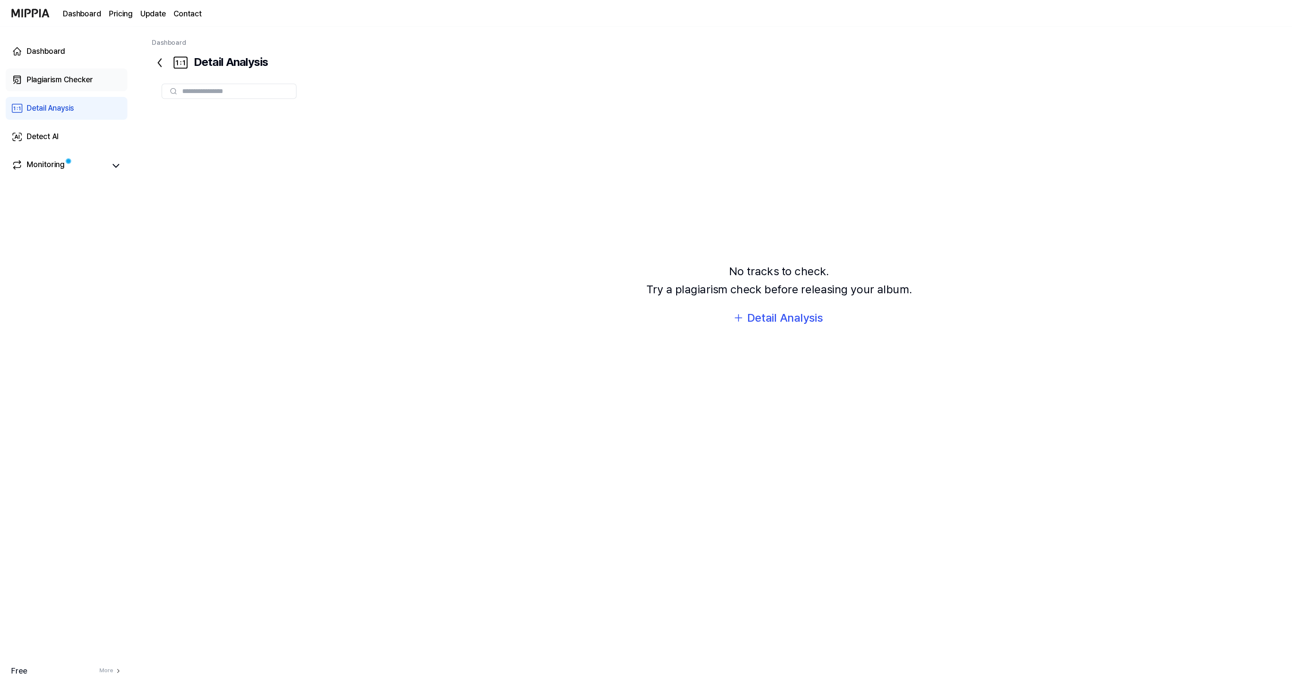
click at [50, 70] on div "Plagiarism Checker" at bounding box center [54, 72] width 60 height 10
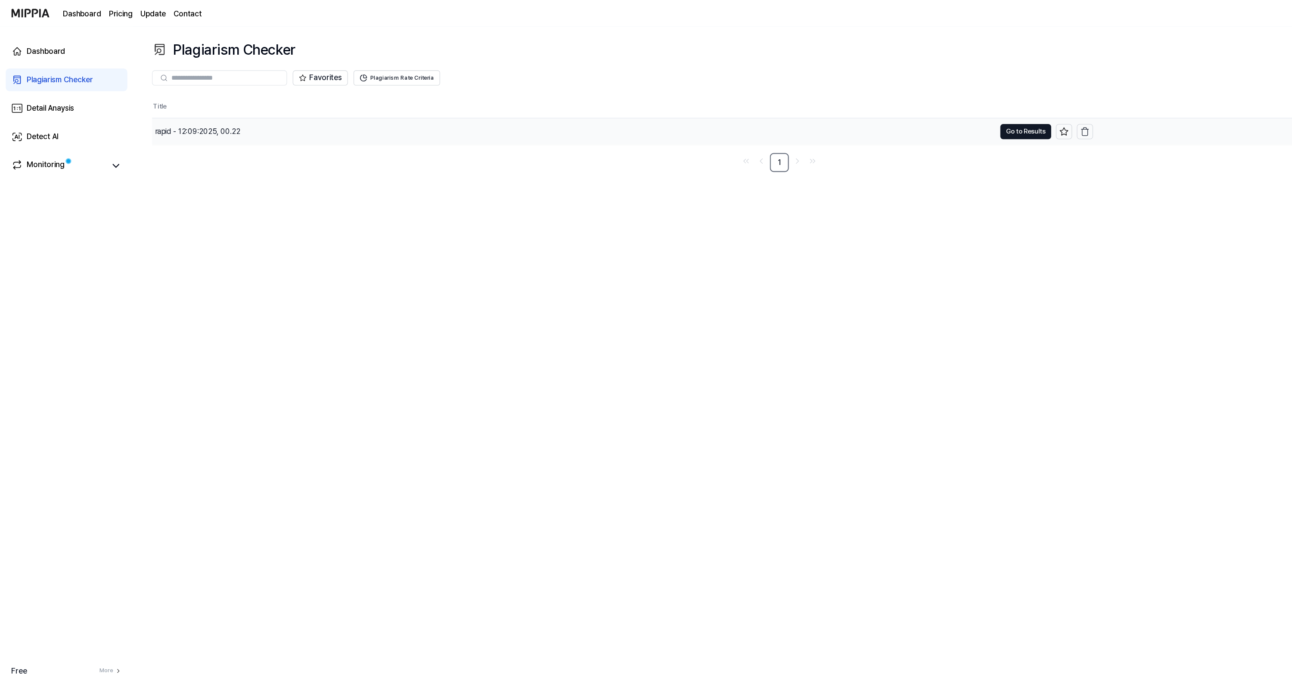
click at [221, 119] on div "rapid - 12:09:2025, 00.22" at bounding box center [520, 119] width 765 height 24
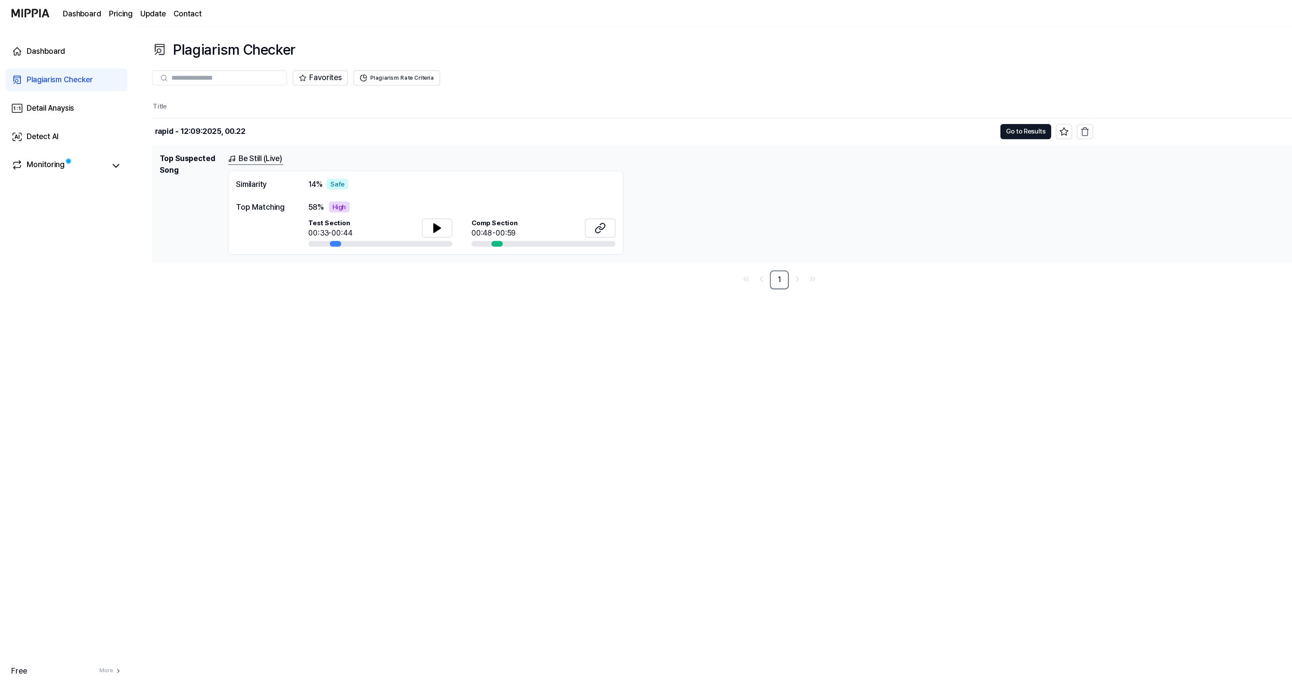
click at [84, 15] on link "Dashboard" at bounding box center [74, 12] width 35 height 10
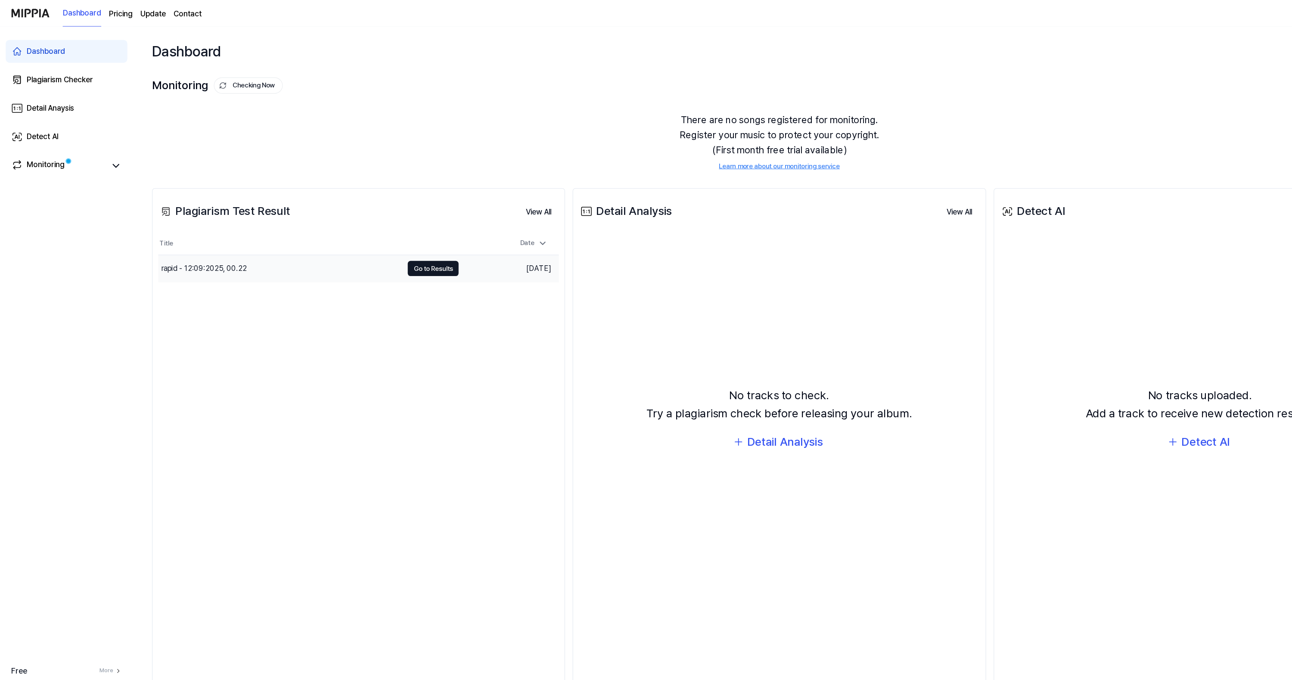
click at [243, 245] on div "rapid - 12:09:2025, 00.22" at bounding box center [254, 243] width 222 height 24
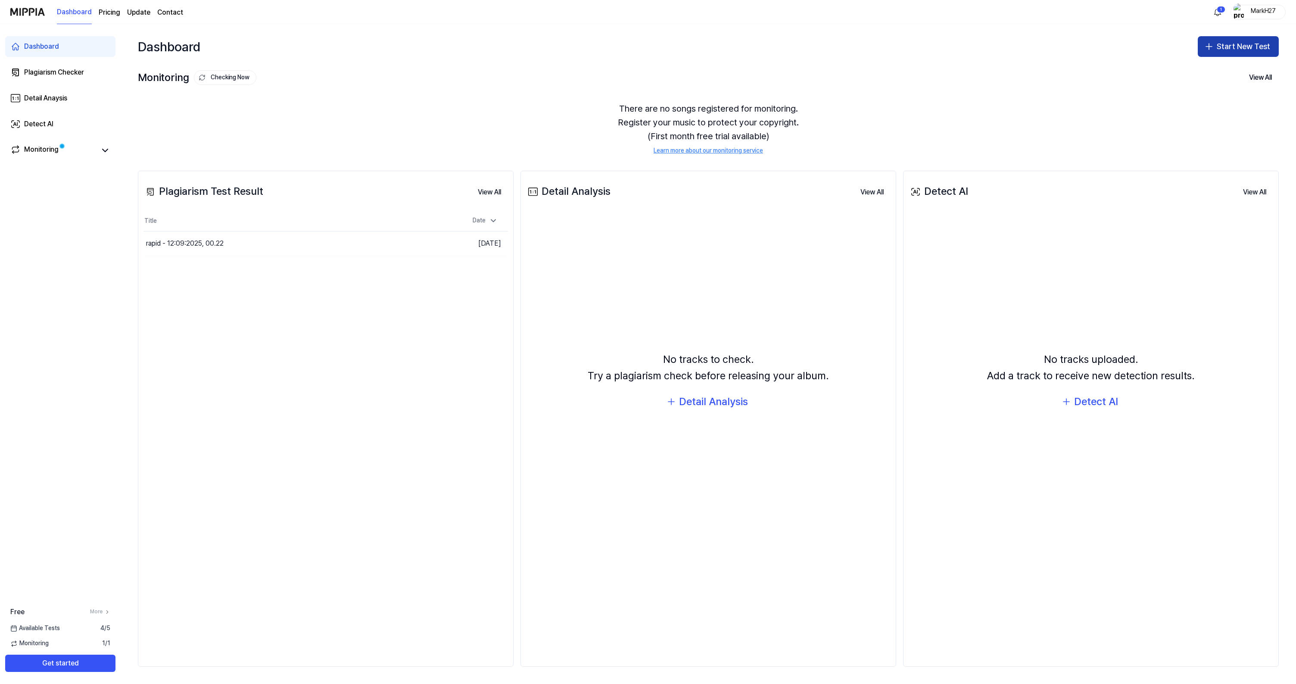
click at [1236, 44] on button "Start New Test" at bounding box center [1238, 46] width 81 height 21
click at [1239, 75] on button "Plagiarism test" at bounding box center [1227, 70] width 96 height 16
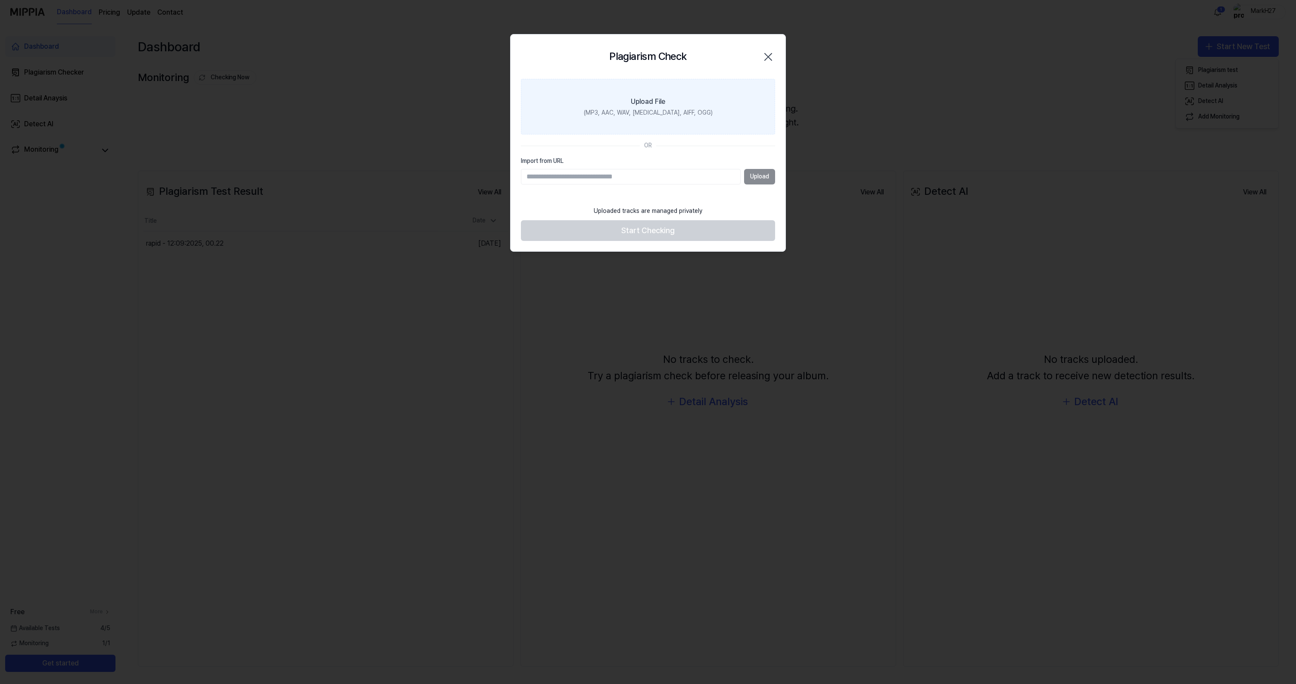
click at [644, 102] on div "Upload File" at bounding box center [648, 101] width 34 height 10
click at [0, 0] on input "Upload File (MP3, AAC, WAV, FLAC, AIFF, OGG)" at bounding box center [0, 0] width 0 height 0
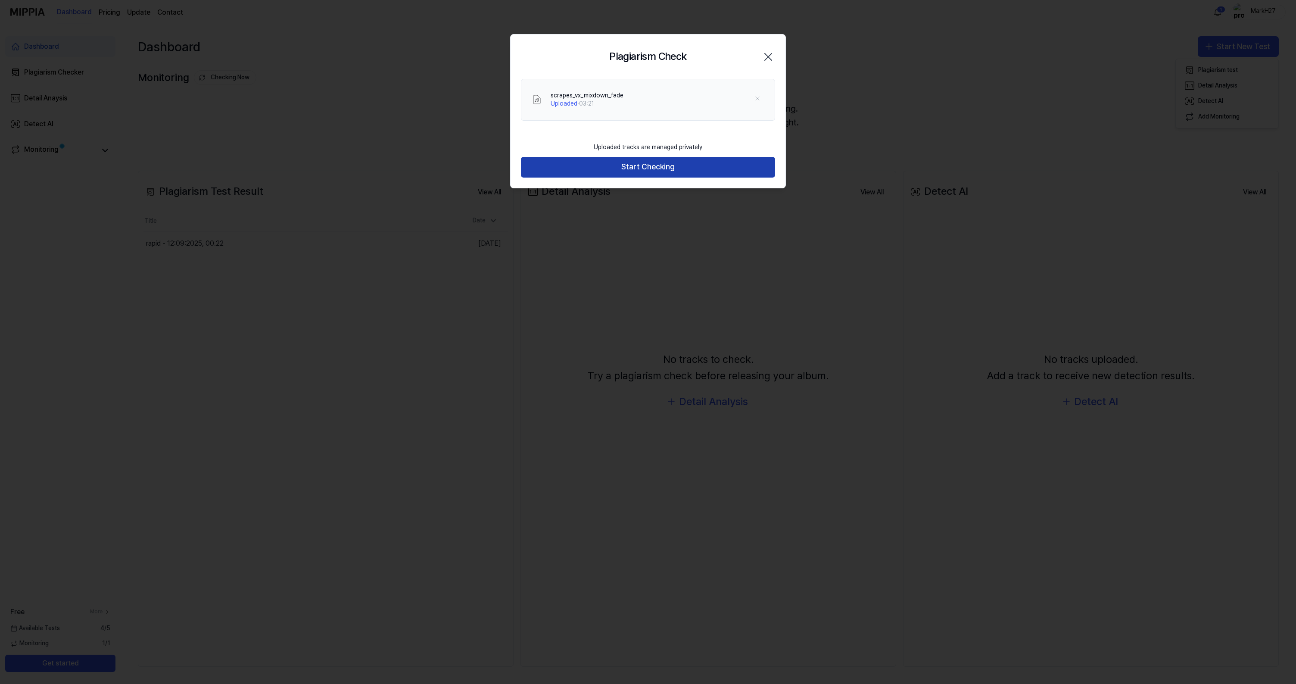
click at [606, 167] on button "Start Checking" at bounding box center [648, 167] width 254 height 21
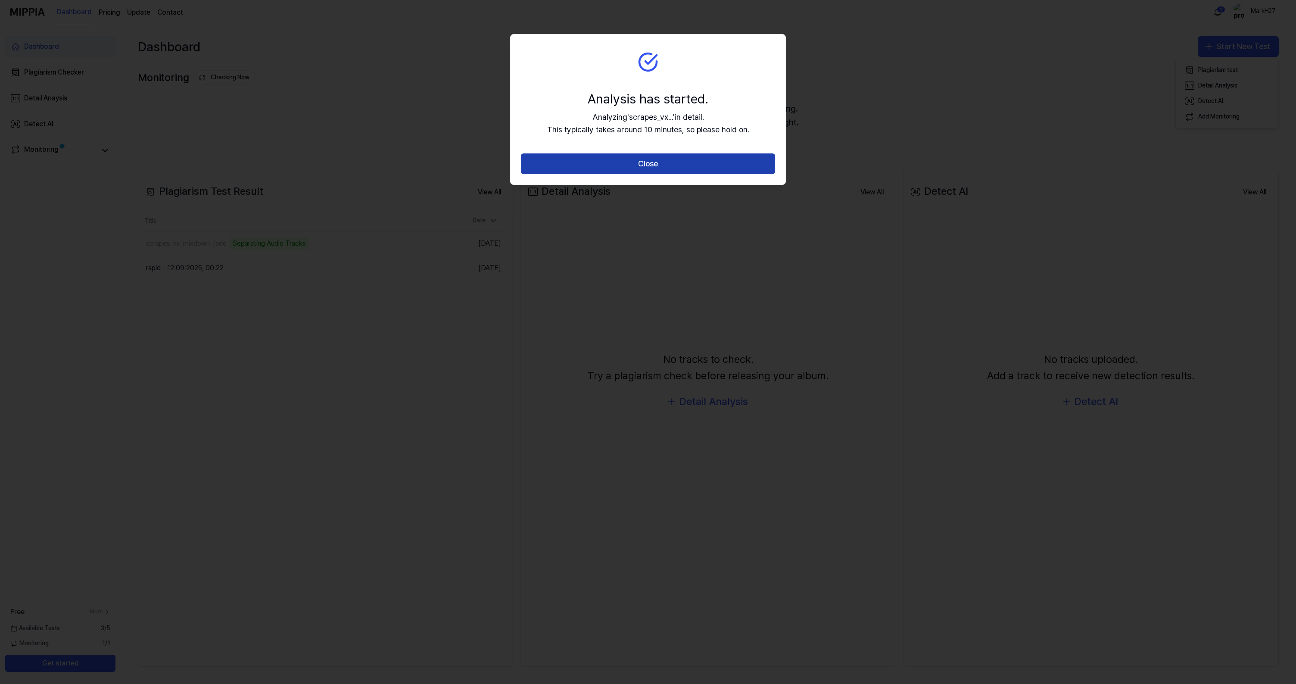
click at [616, 164] on button "Close" at bounding box center [648, 163] width 254 height 21
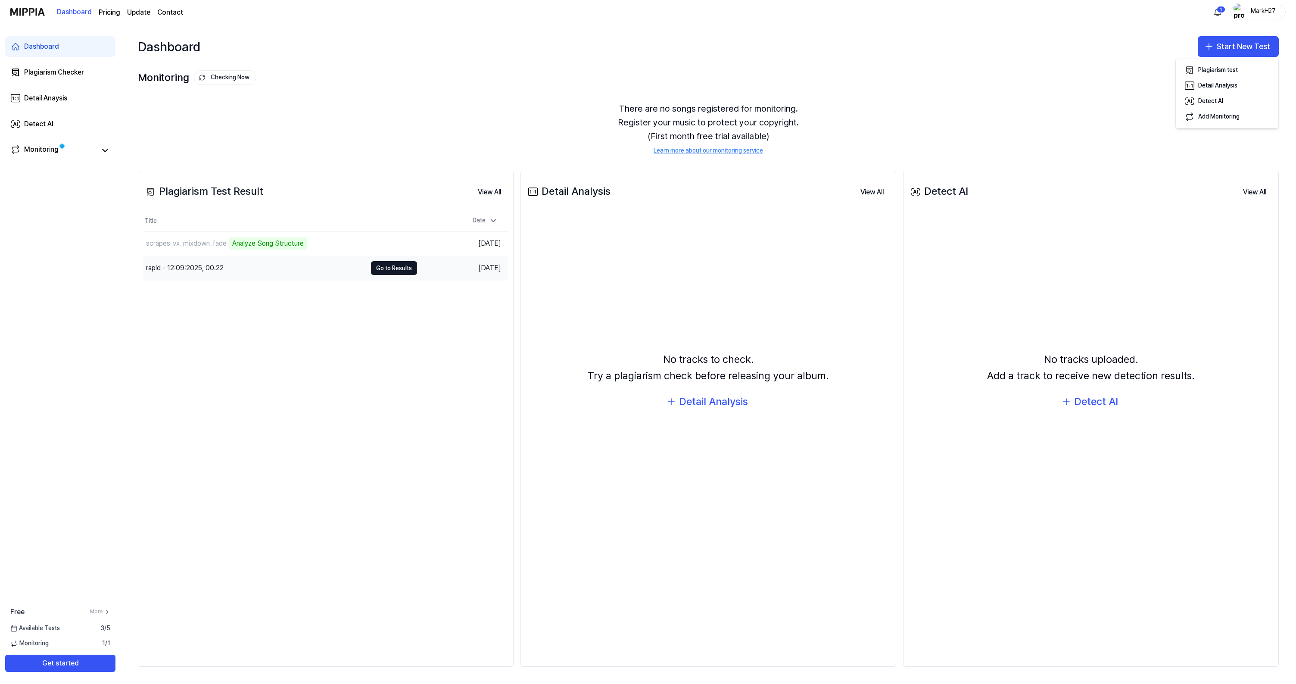
click at [267, 272] on div "rapid - 12:09:2025, 00.22" at bounding box center [254, 268] width 223 height 24
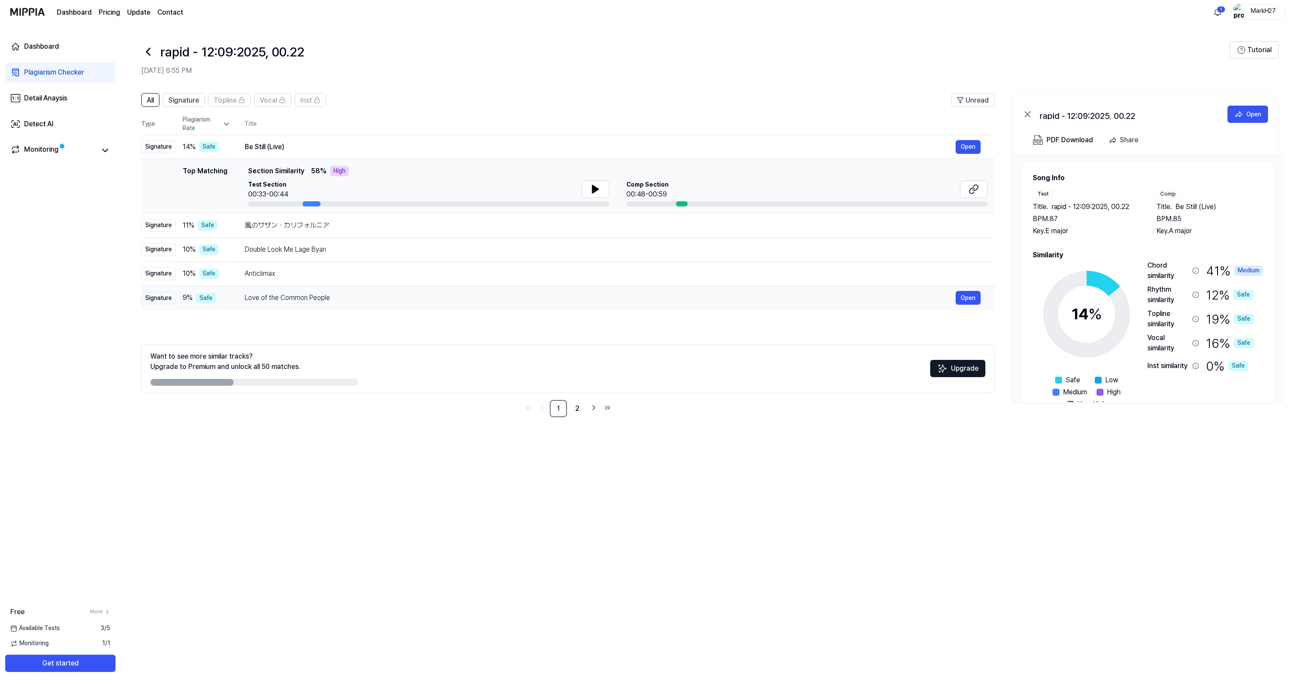
click at [390, 299] on div "Love of the Common People" at bounding box center [600, 298] width 711 height 10
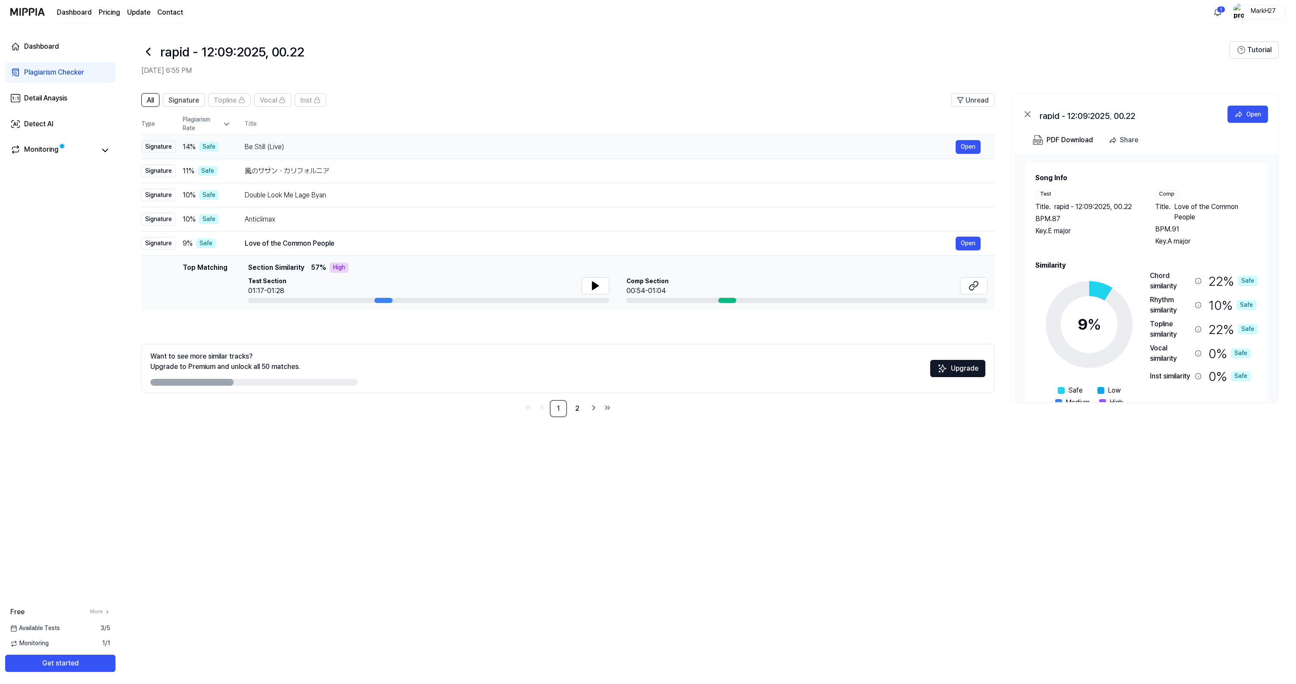
click at [372, 144] on div "Be Still (Live)" at bounding box center [600, 147] width 711 height 10
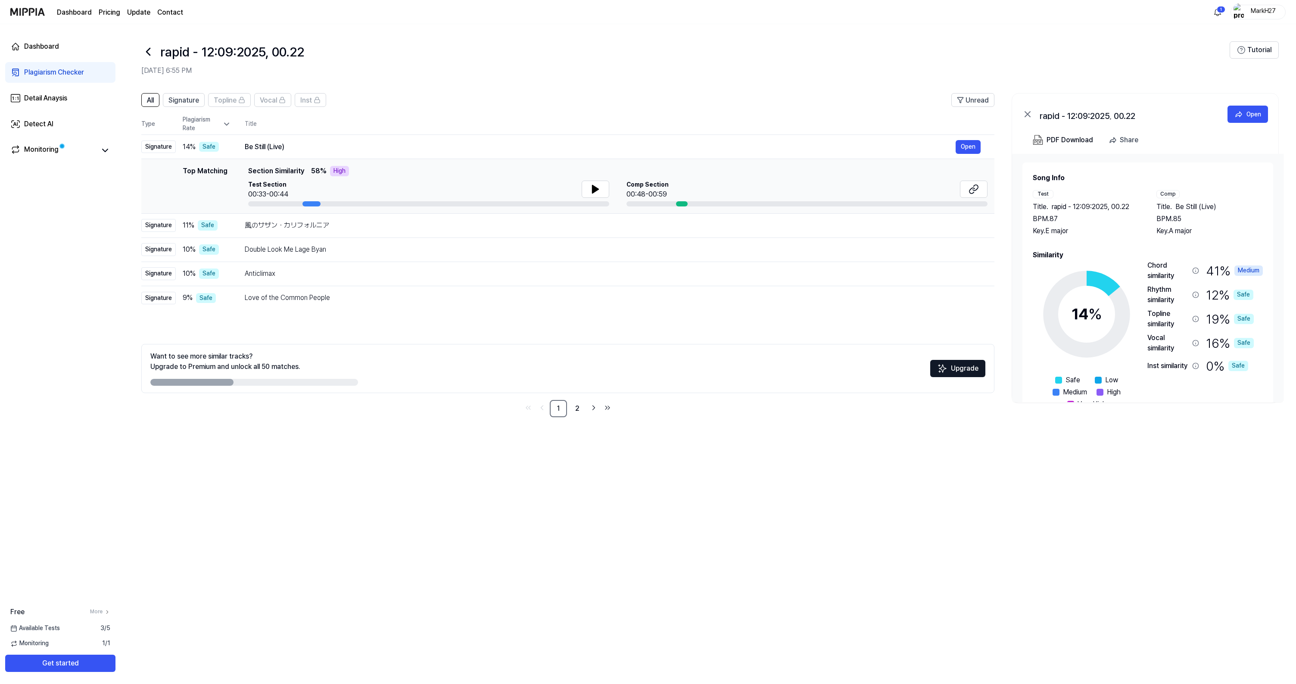
click at [148, 51] on icon at bounding box center [148, 52] width 14 height 14
click at [146, 53] on icon at bounding box center [148, 52] width 14 height 14
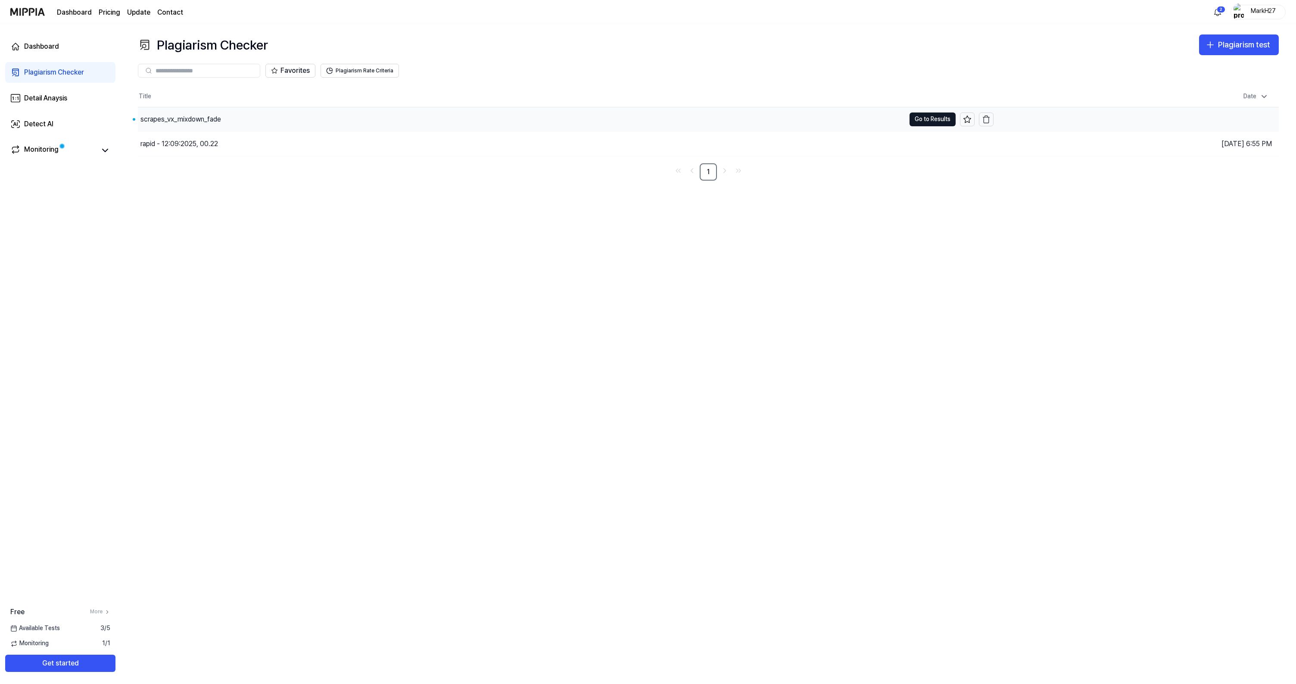
click at [190, 120] on div "scrapes_vx_mixdown_fade" at bounding box center [180, 119] width 81 height 10
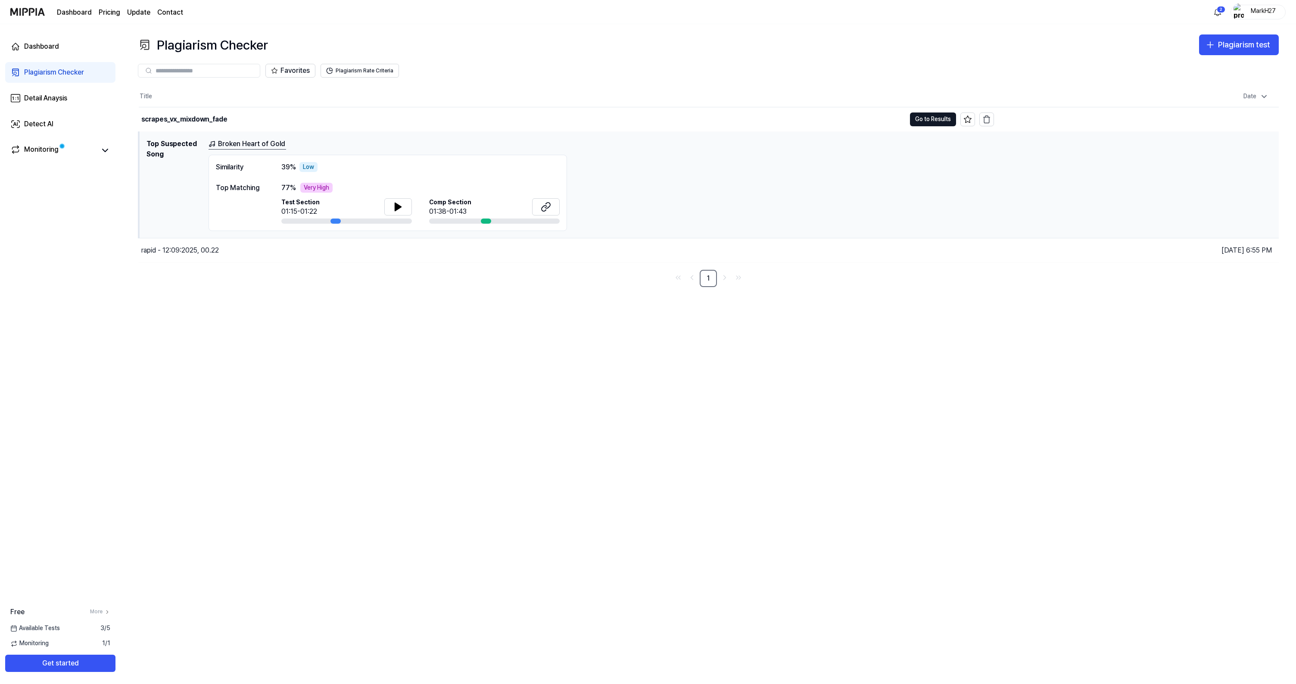
click at [261, 142] on link "Broken Heart of Gold" at bounding box center [248, 144] width 78 height 11
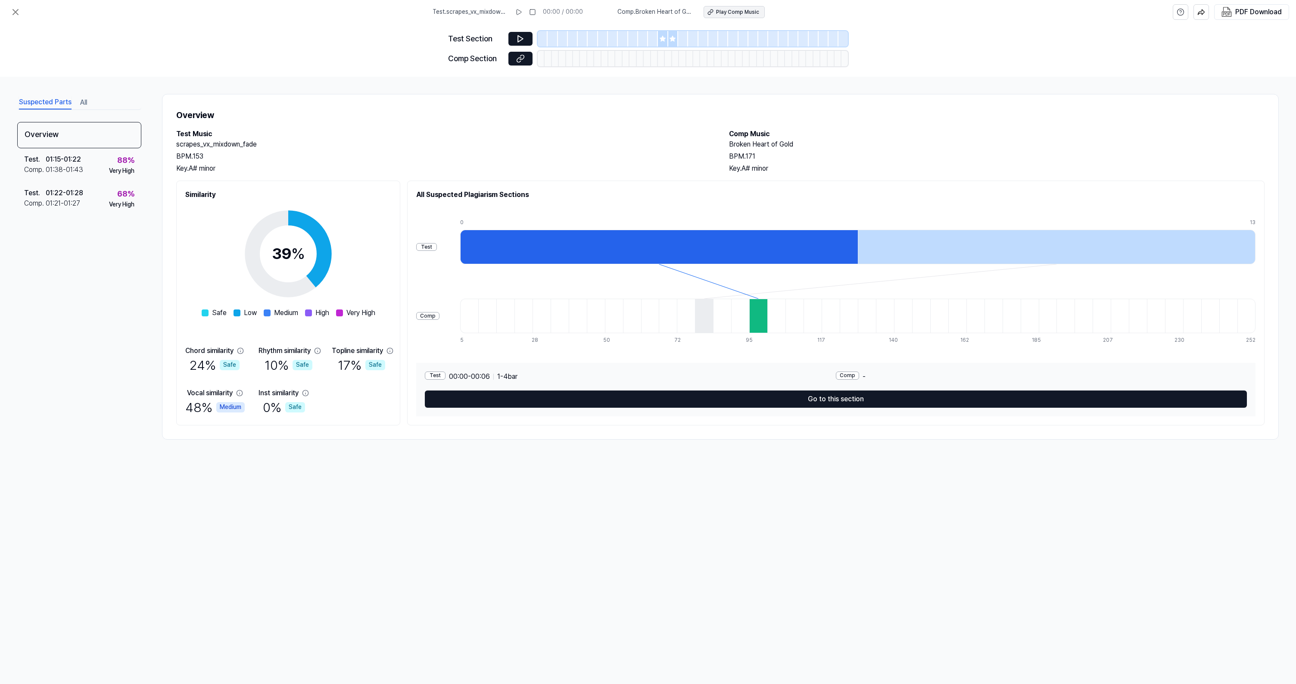
click at [728, 14] on div "Play Comp Music" at bounding box center [737, 12] width 43 height 7
click at [16, 11] on icon at bounding box center [15, 12] width 10 height 10
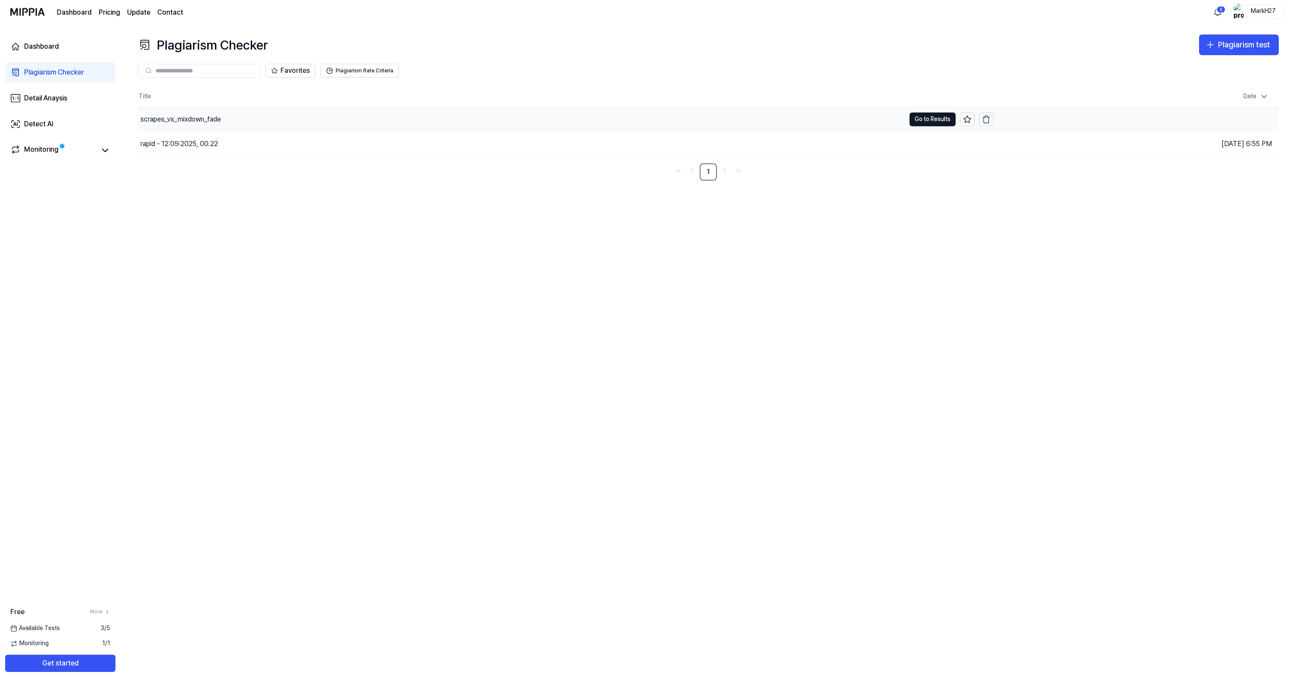
click at [258, 116] on div "scrapes_vx_mixdown_fade" at bounding box center [521, 119] width 767 height 24
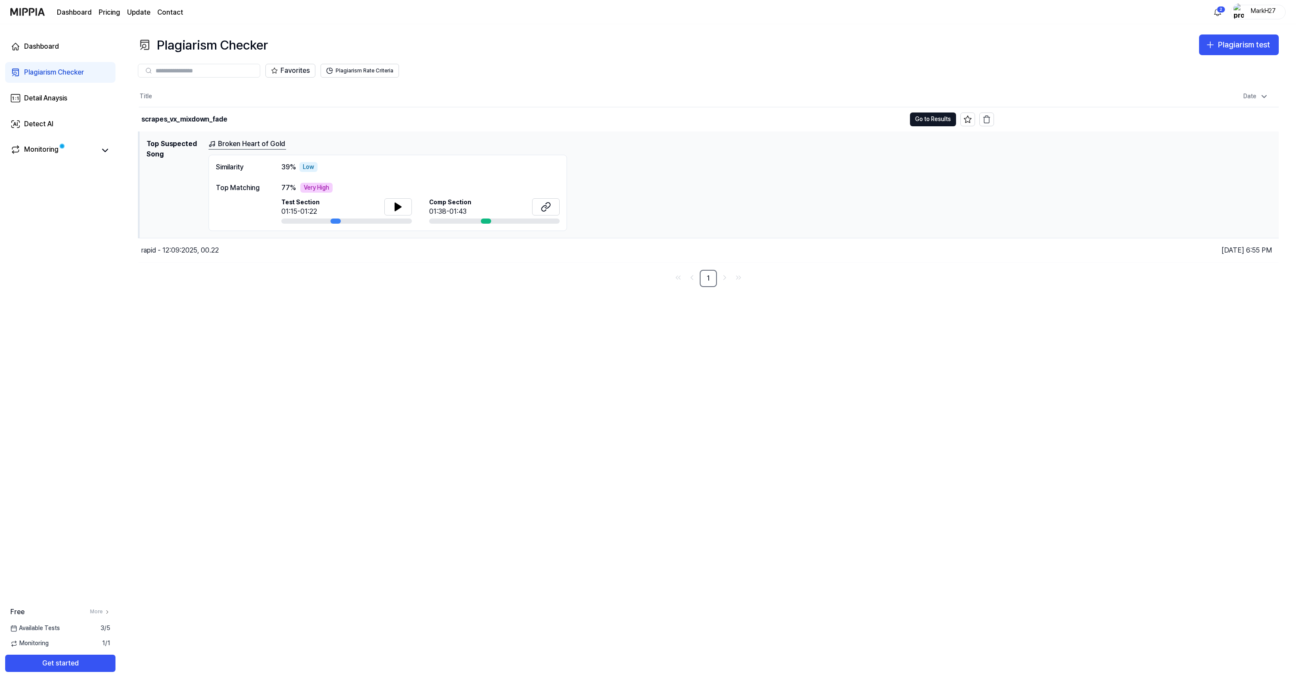
click at [60, 71] on div "Plagiarism Checker" at bounding box center [54, 72] width 60 height 10
click at [263, 249] on div "rapid - 12:09:2025, 00.22" at bounding box center [522, 250] width 767 height 24
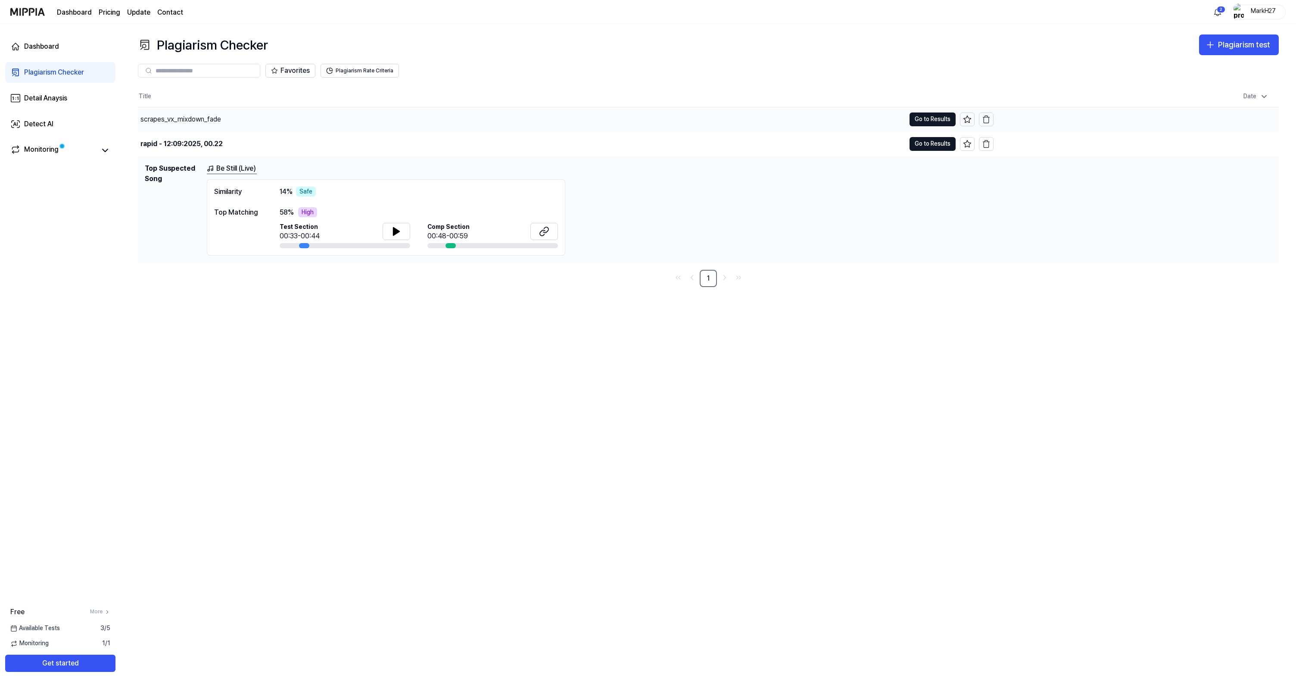
click at [298, 115] on div "scrapes_vx_mixdown_fade" at bounding box center [521, 119] width 767 height 24
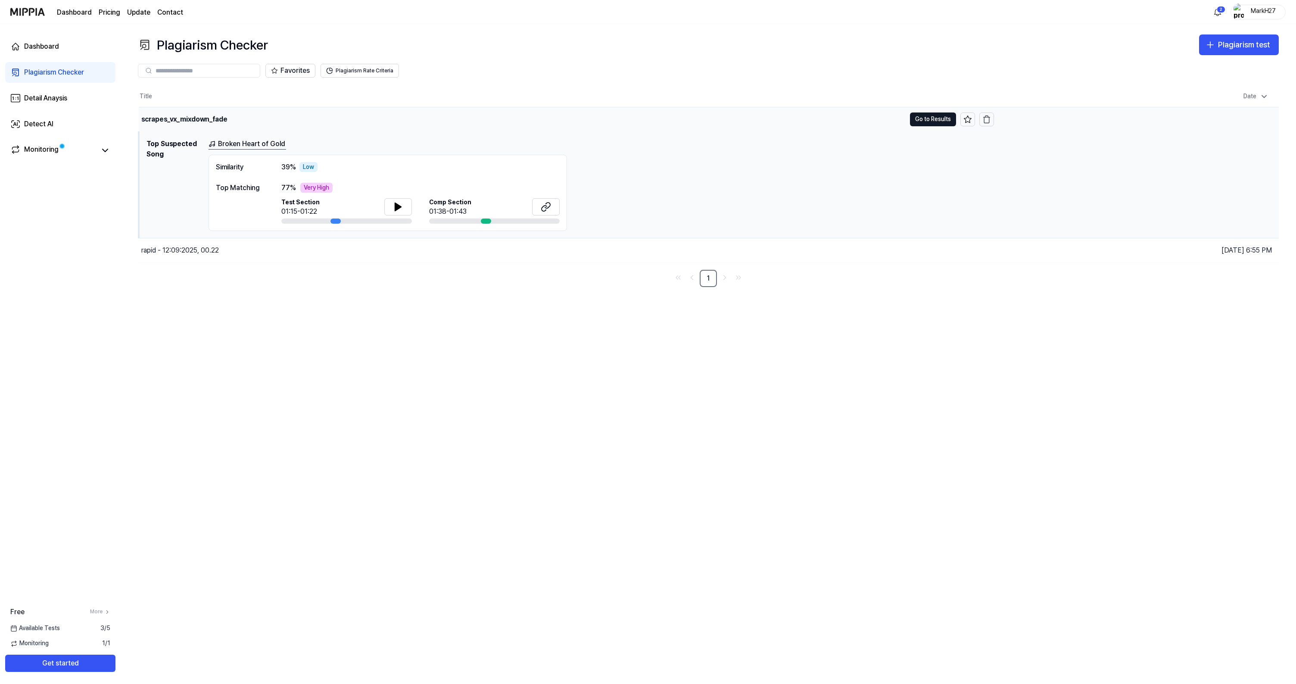
click at [170, 118] on div "scrapes_vx_mixdown_fade" at bounding box center [184, 119] width 86 height 10
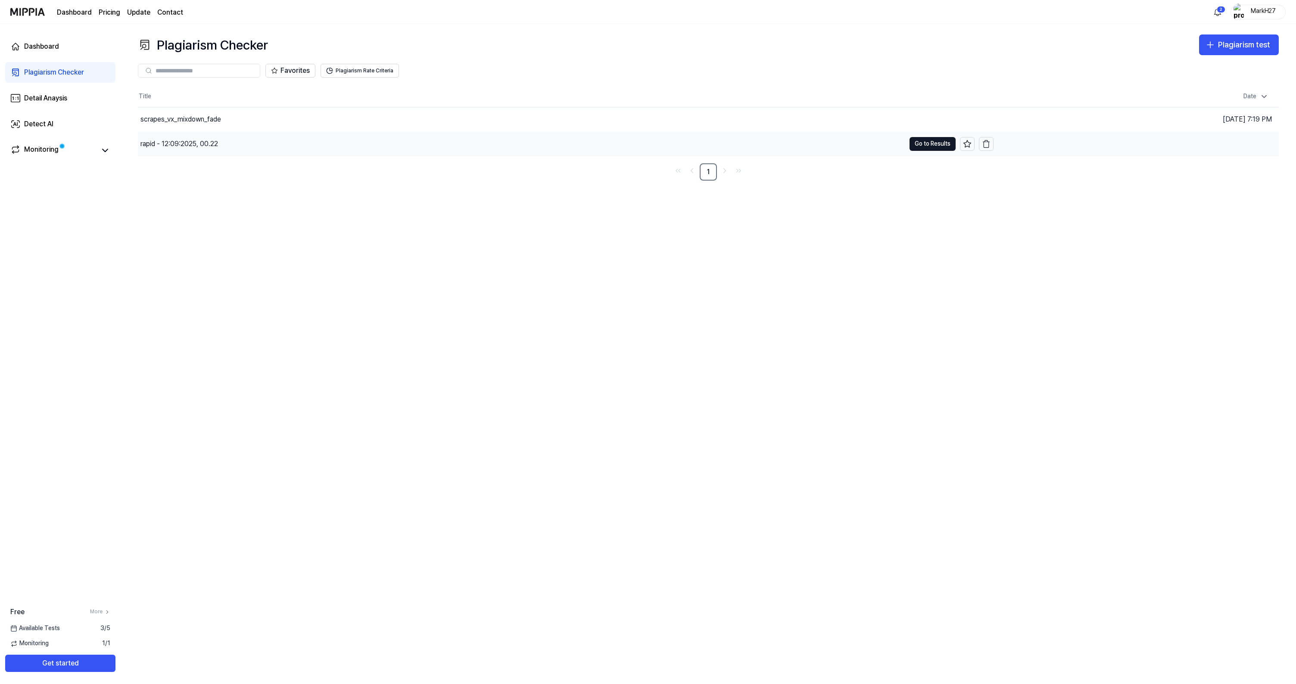
click at [386, 143] on div "rapid - 12:09:2025, 00.22" at bounding box center [521, 144] width 767 height 24
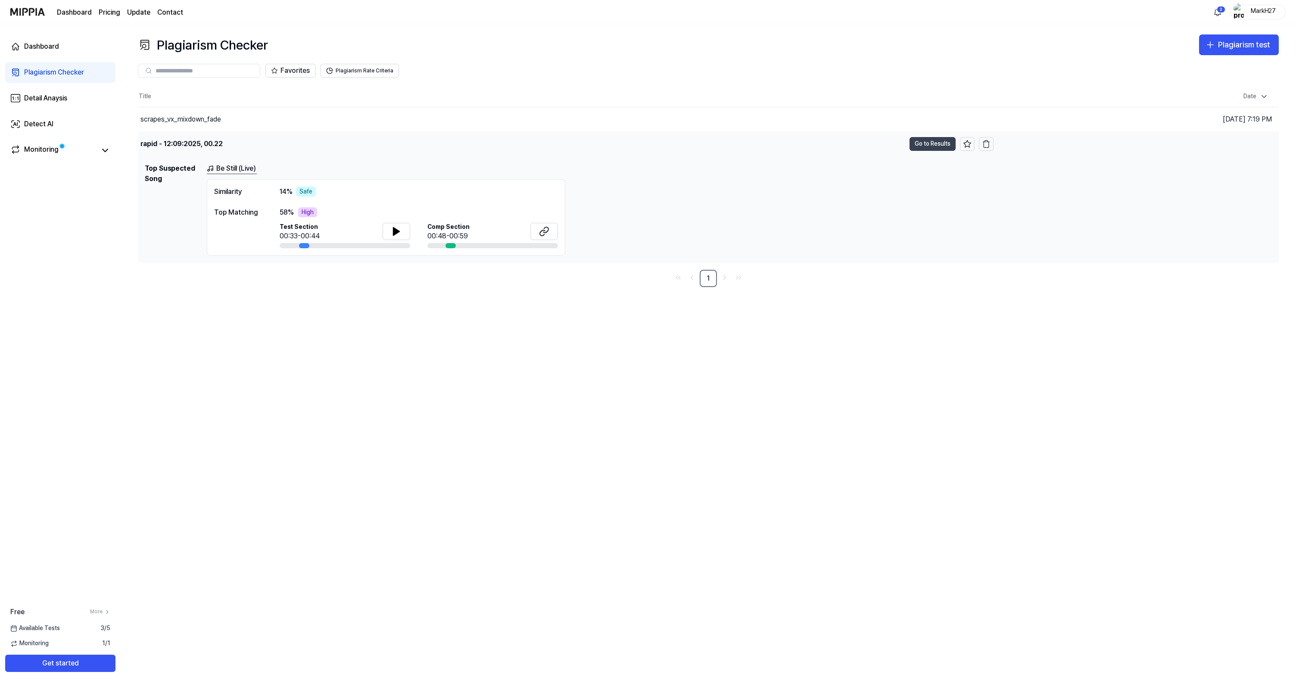
click at [931, 142] on button "Go to Results" at bounding box center [932, 144] width 46 height 14
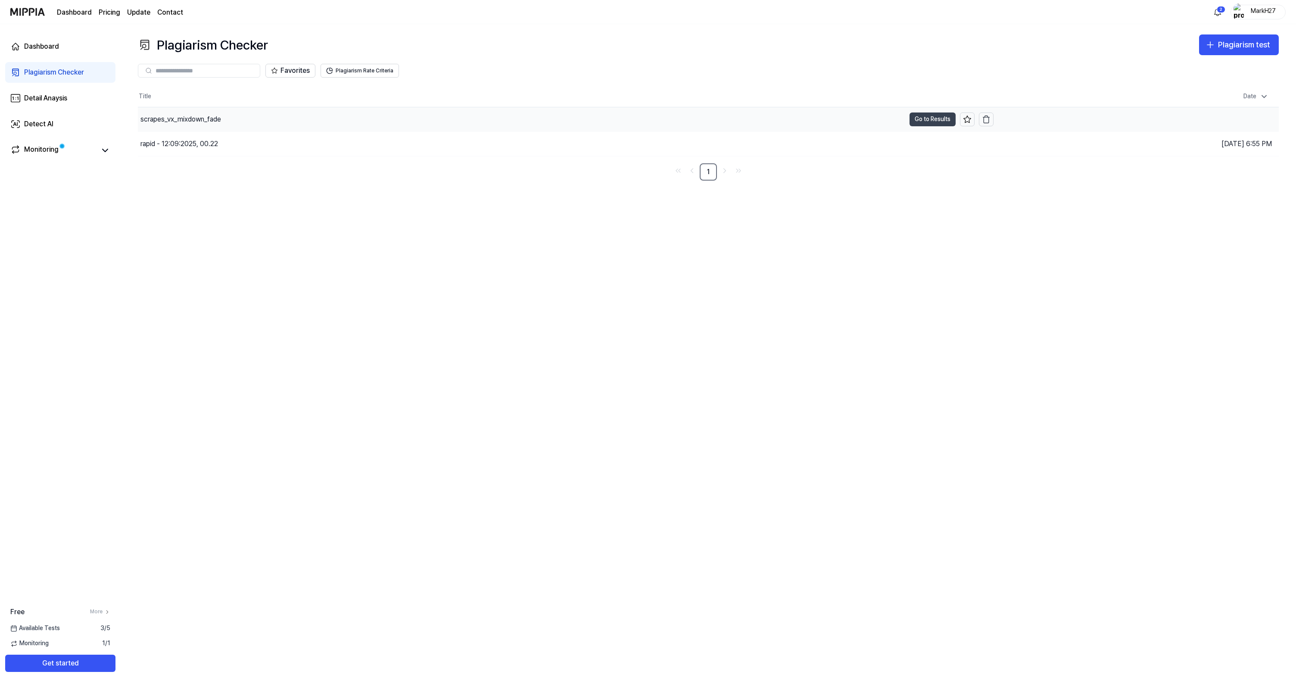
click at [915, 120] on button "Go to Results" at bounding box center [932, 119] width 46 height 14
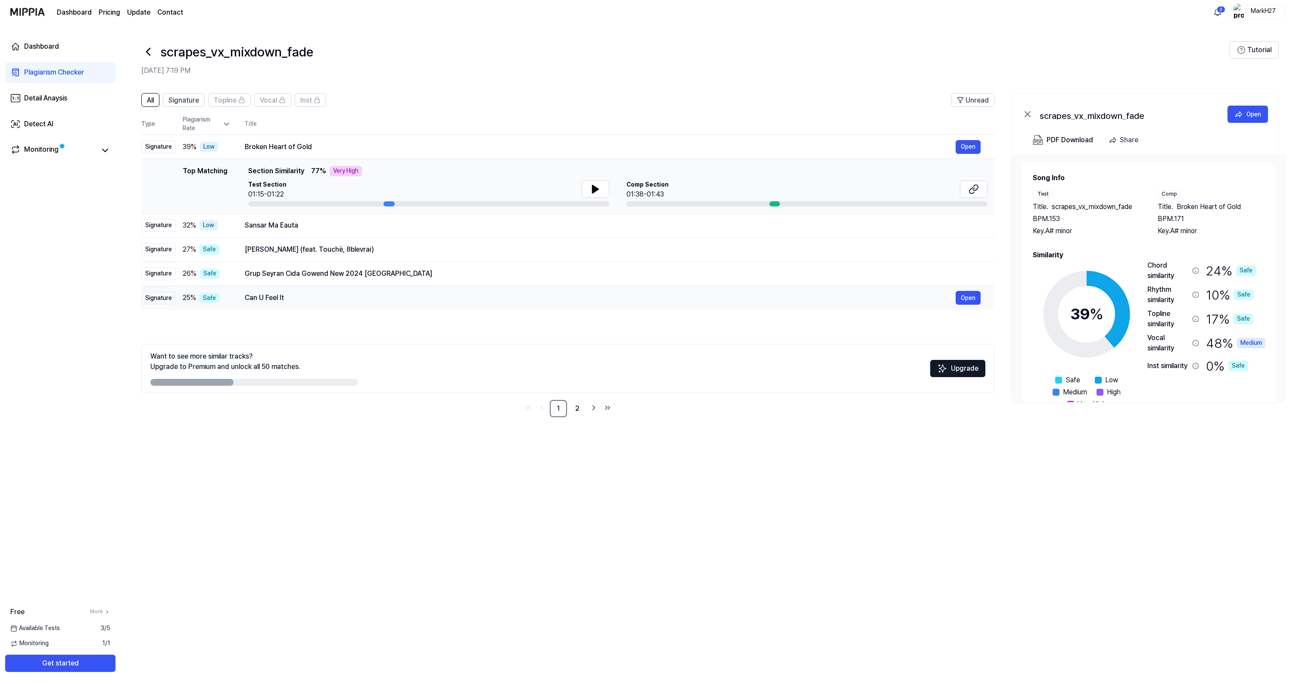
click at [473, 299] on div "Can U Feel It" at bounding box center [600, 298] width 711 height 10
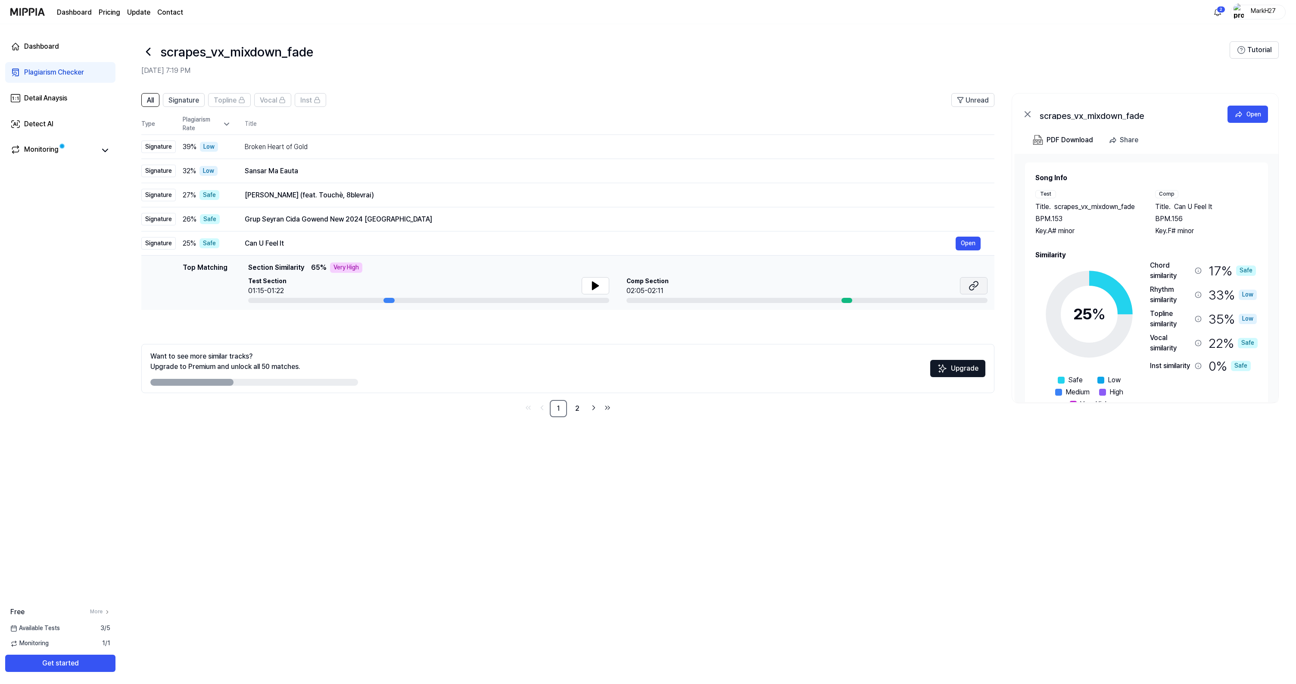
click at [977, 284] on icon at bounding box center [973, 285] width 10 height 10
click at [149, 48] on icon at bounding box center [148, 52] width 14 height 14
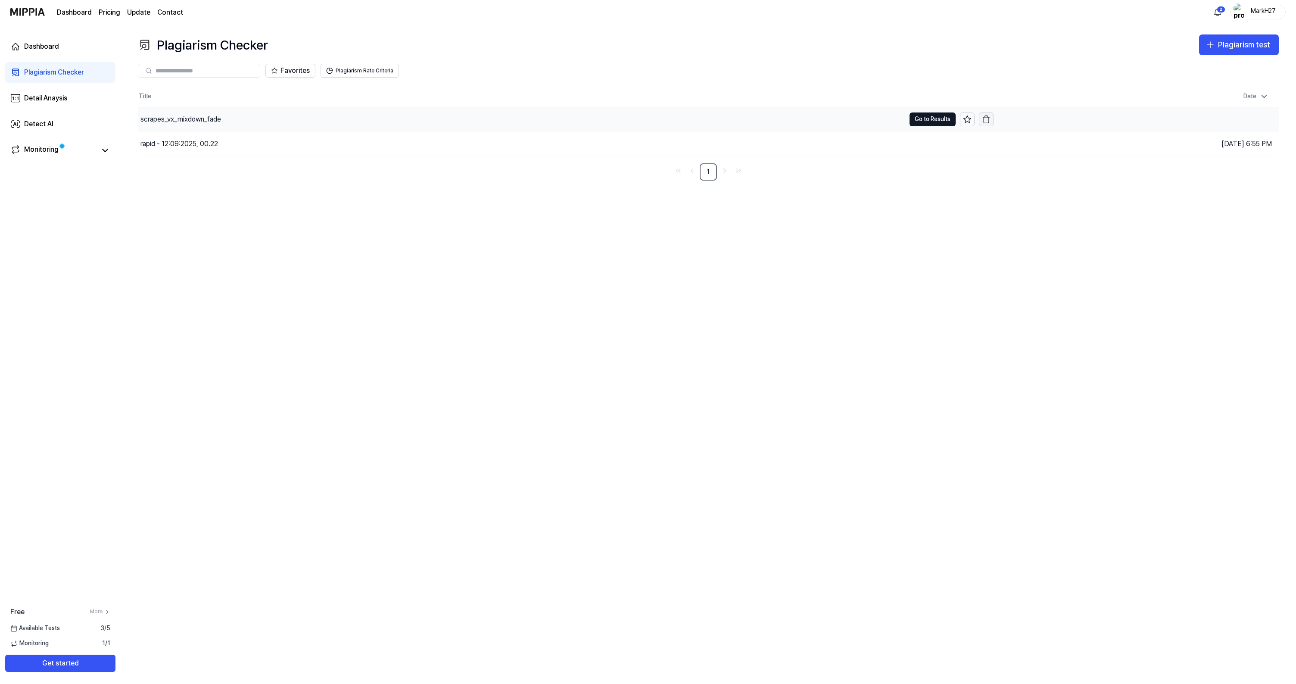
click at [987, 121] on icon "button" at bounding box center [986, 119] width 9 height 9
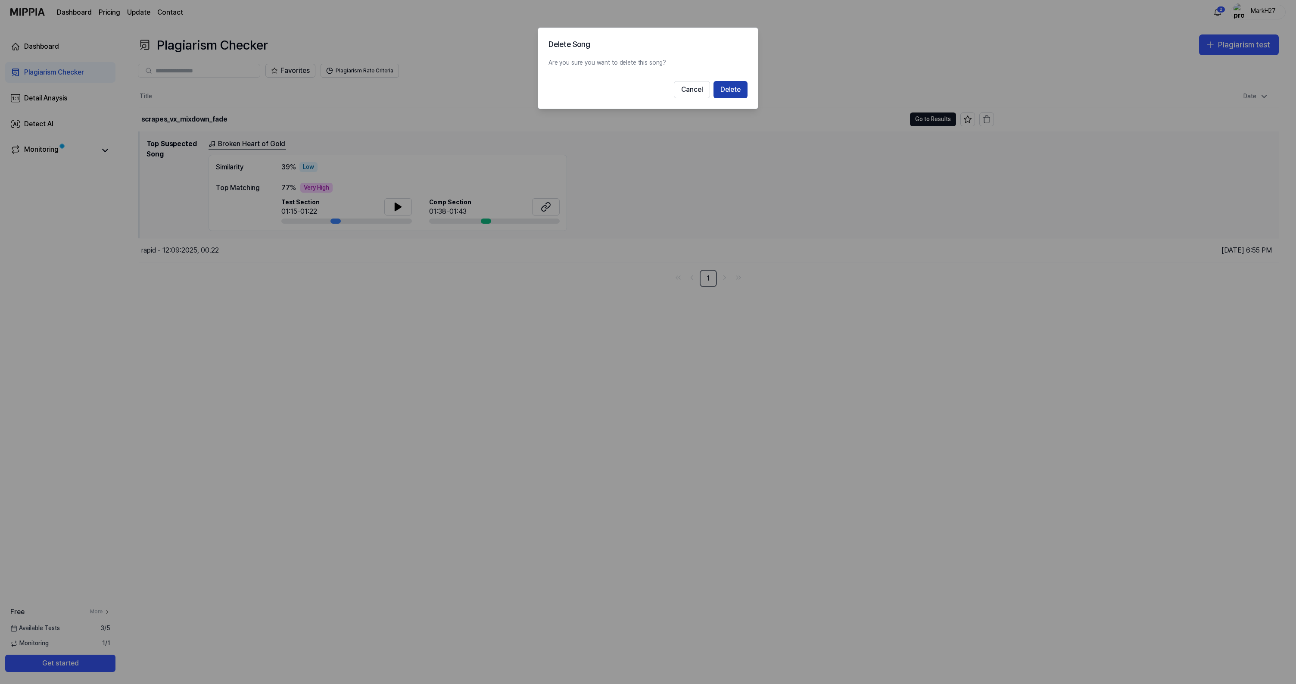
click at [740, 87] on button "Delete" at bounding box center [730, 89] width 34 height 17
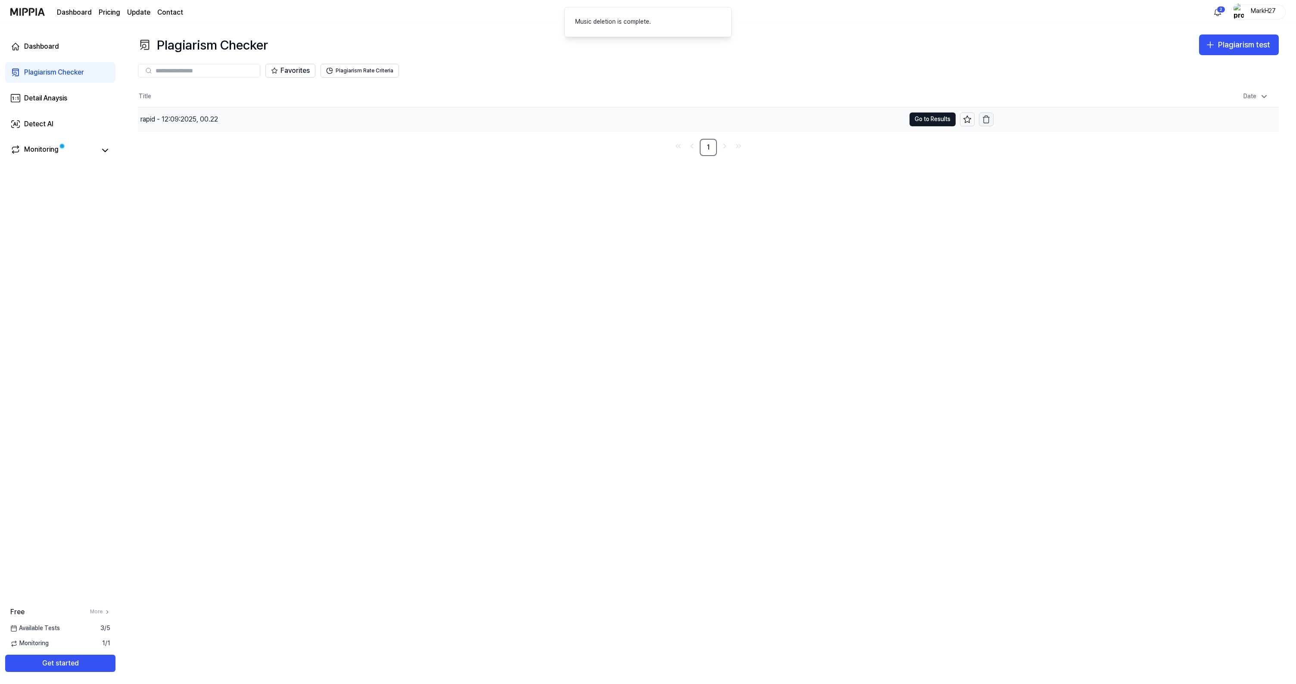
click at [988, 118] on icon "button" at bounding box center [986, 119] width 9 height 9
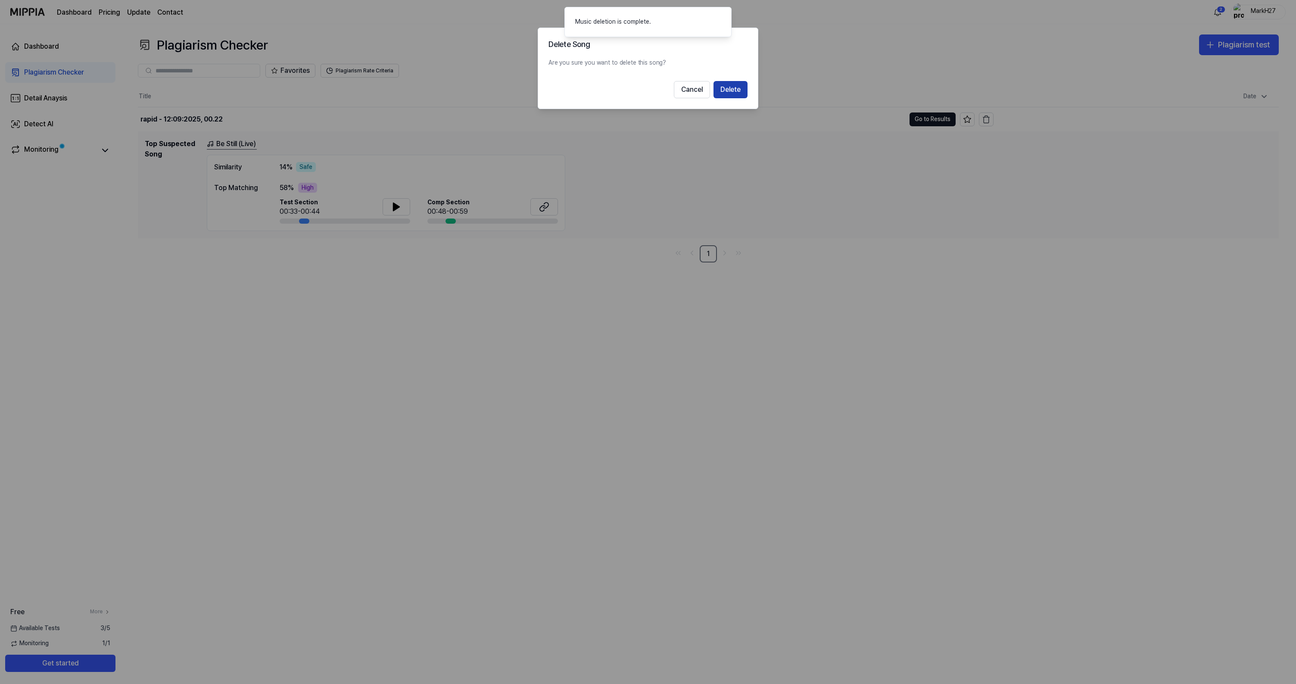
click at [736, 88] on button "Delete" at bounding box center [730, 89] width 34 height 17
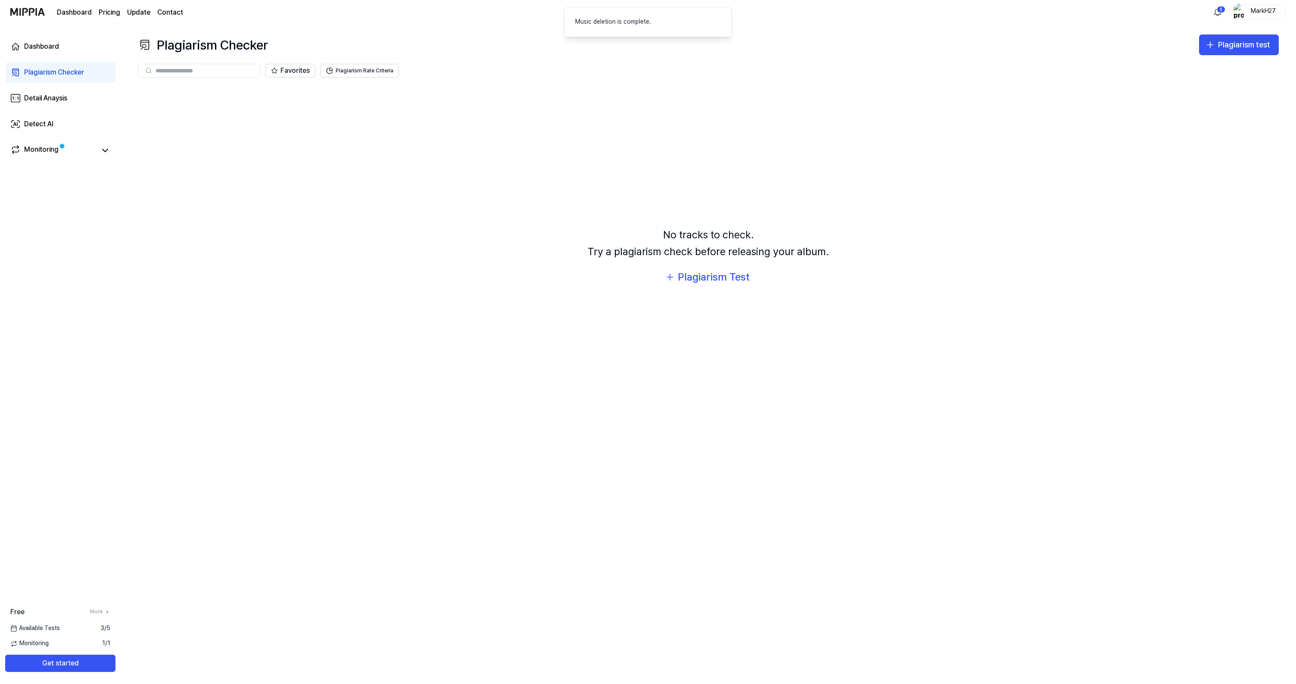
click at [1263, 9] on div "MarkH27" at bounding box center [1263, 11] width 34 height 9
click at [1201, 75] on button "Log out" at bounding box center [1230, 76] width 99 height 9
